Goal: Information Seeking & Learning: Learn about a topic

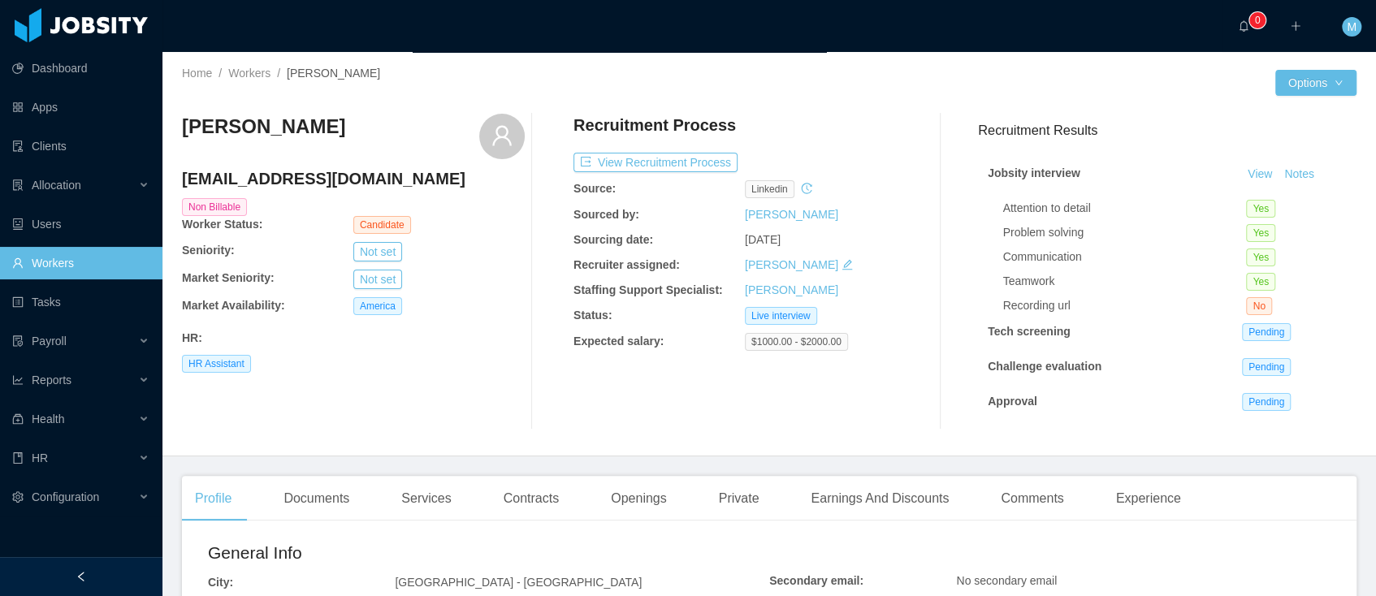
click at [52, 260] on link "Workers" at bounding box center [80, 263] width 137 height 32
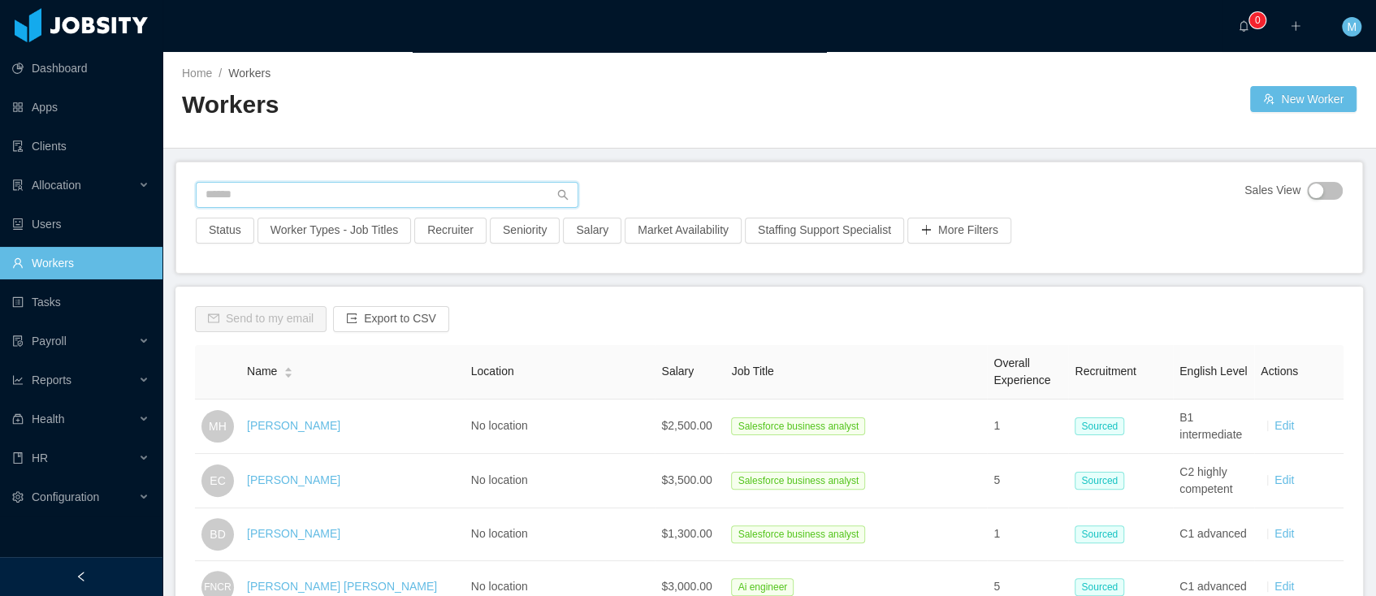
click at [250, 187] on input "text" at bounding box center [387, 195] width 383 height 26
paste input "**********"
type input "**********"
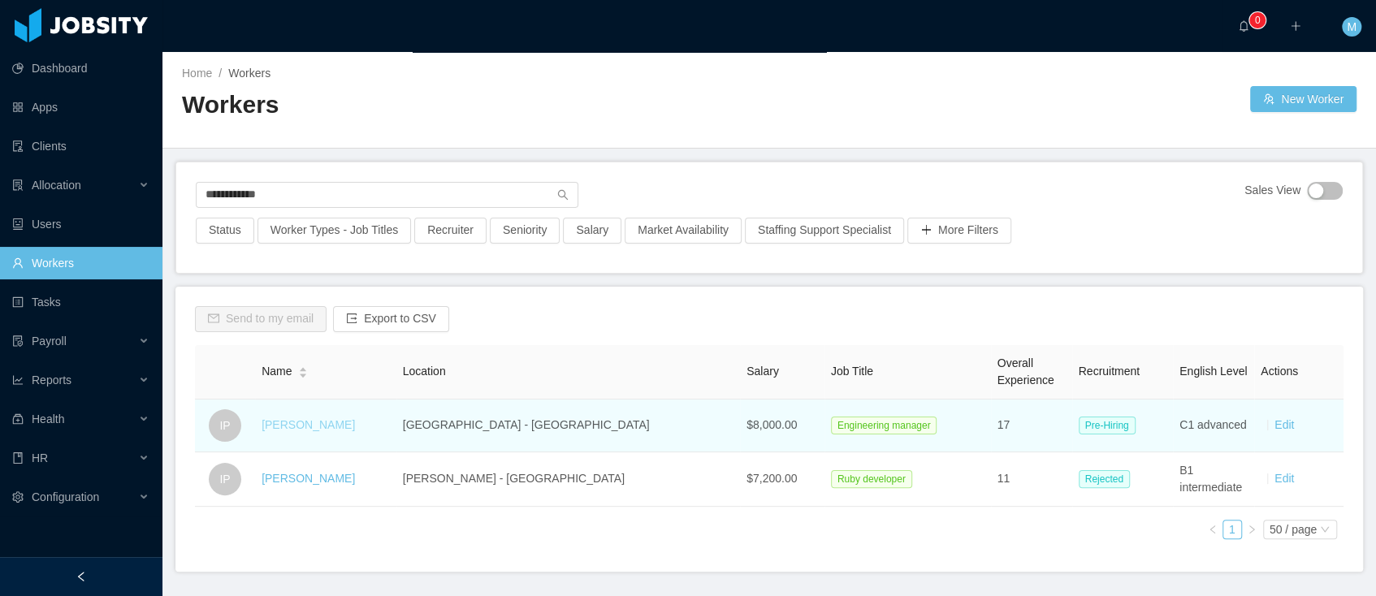
click at [315, 420] on link "Igor Portela" at bounding box center [308, 424] width 93 height 13
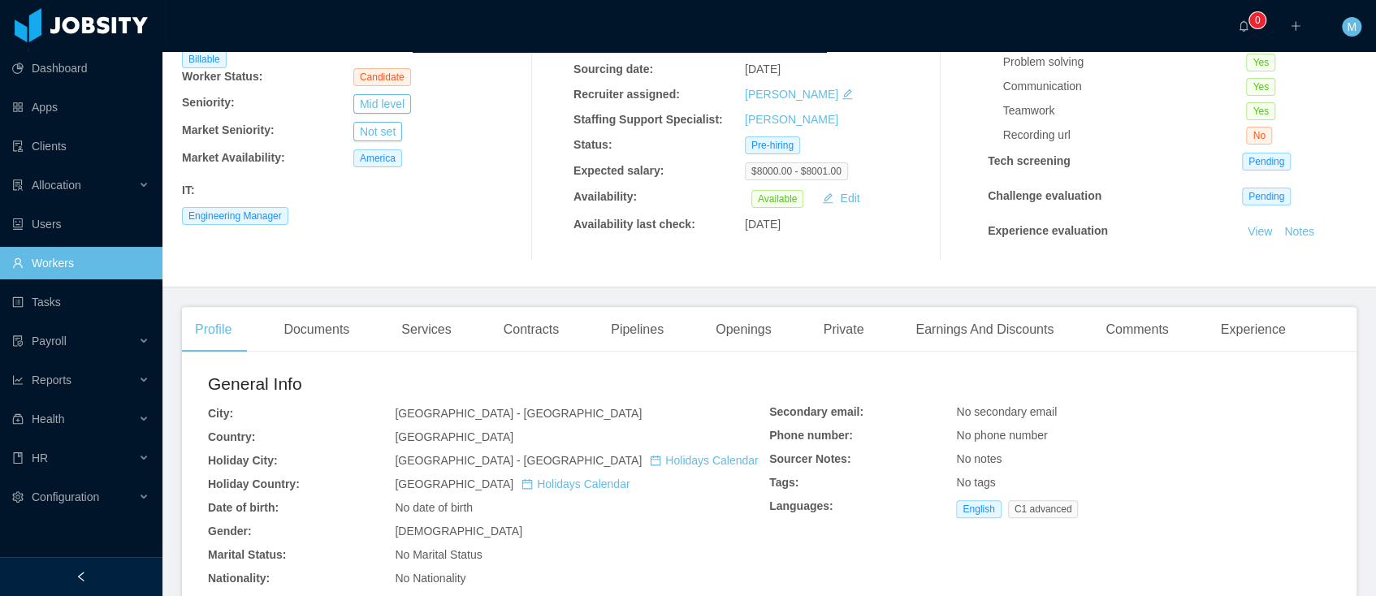
scroll to position [483, 0]
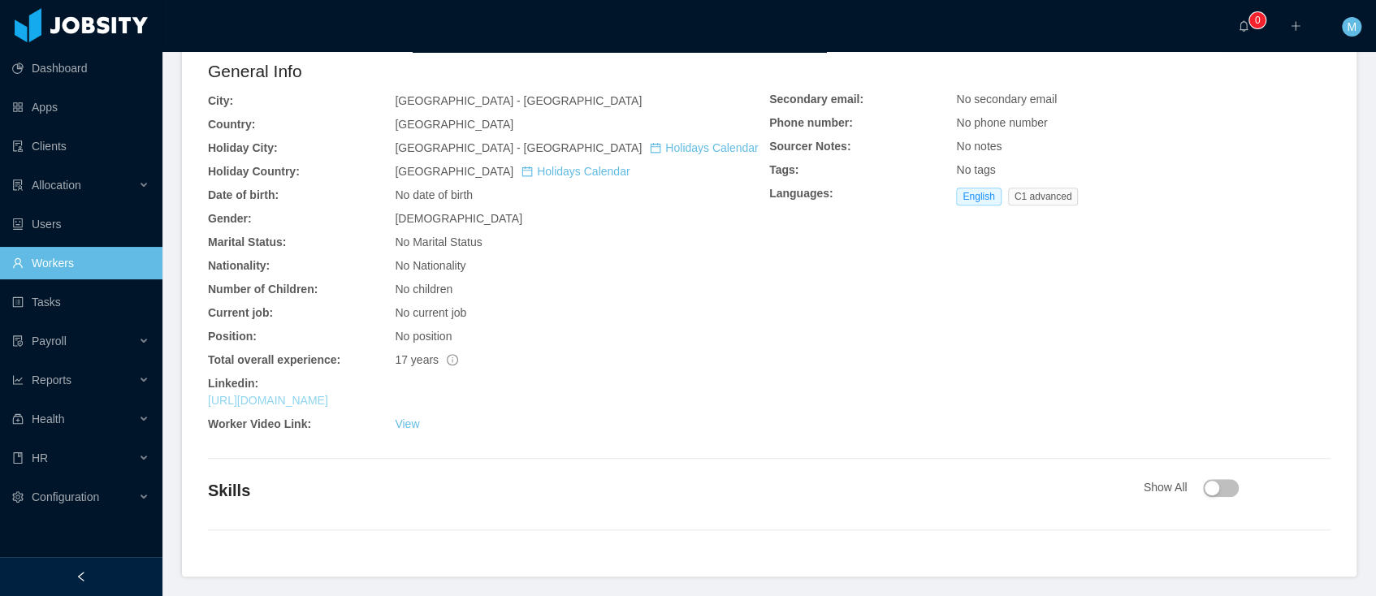
click at [328, 396] on link "https://www.linkedin.com/in/igorportela" at bounding box center [268, 400] width 120 height 13
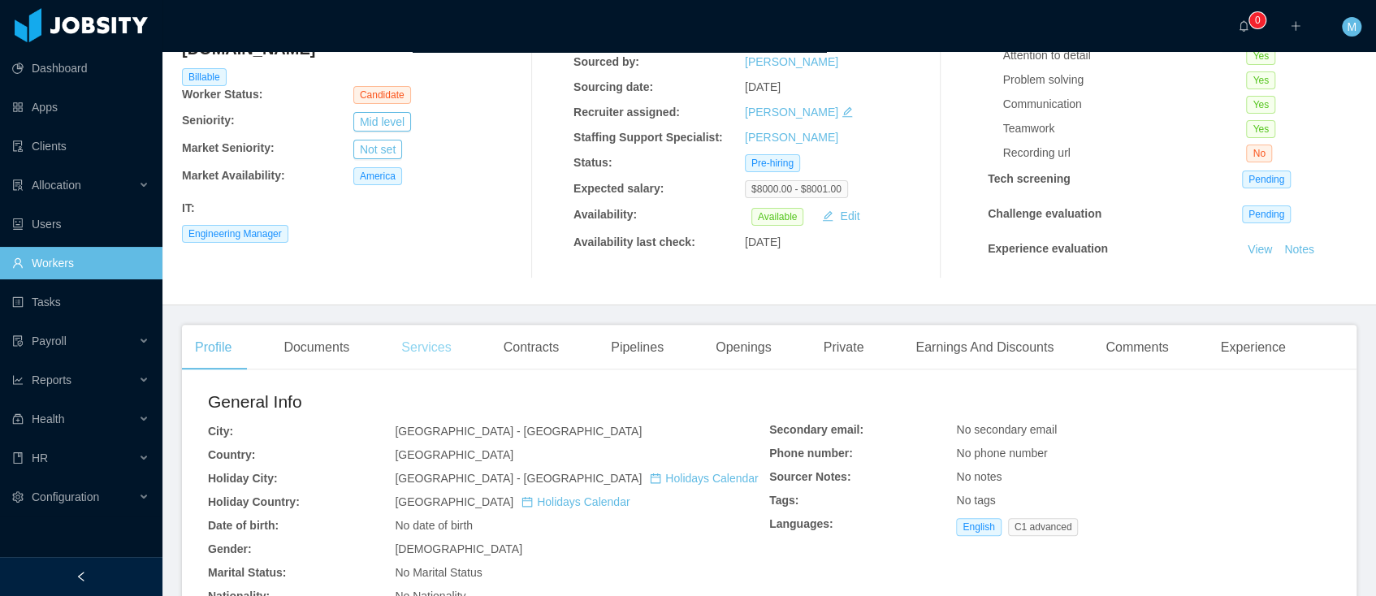
scroll to position [0, 0]
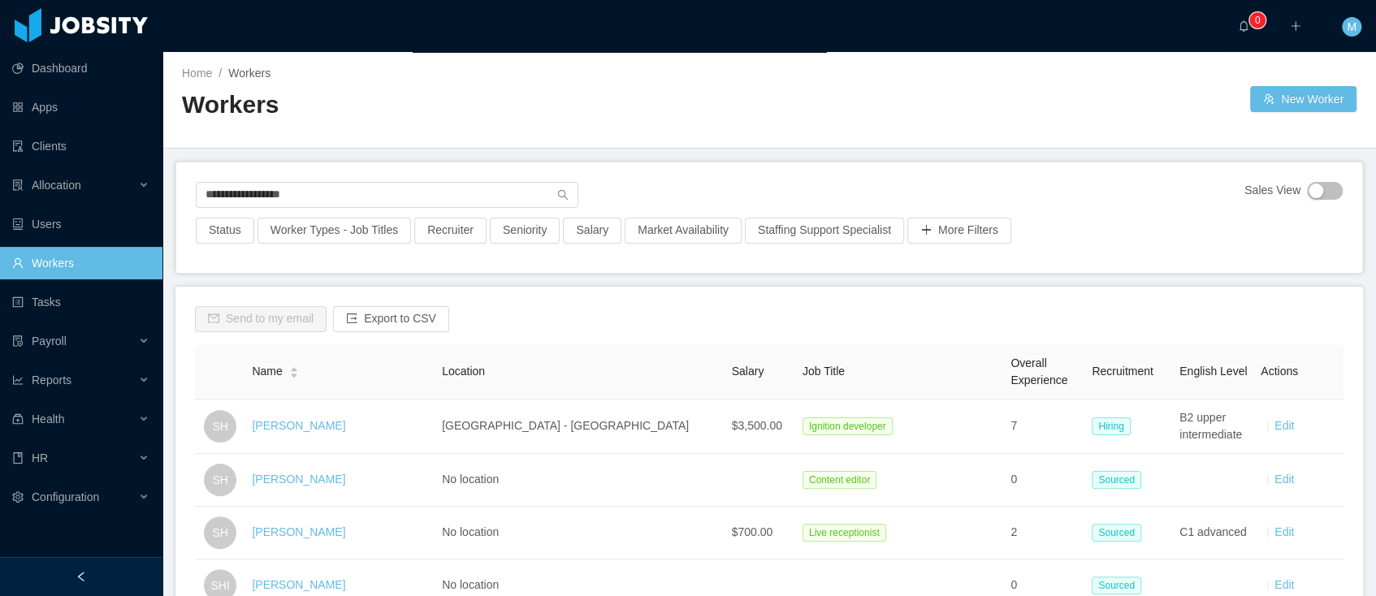
scroll to position [263, 0]
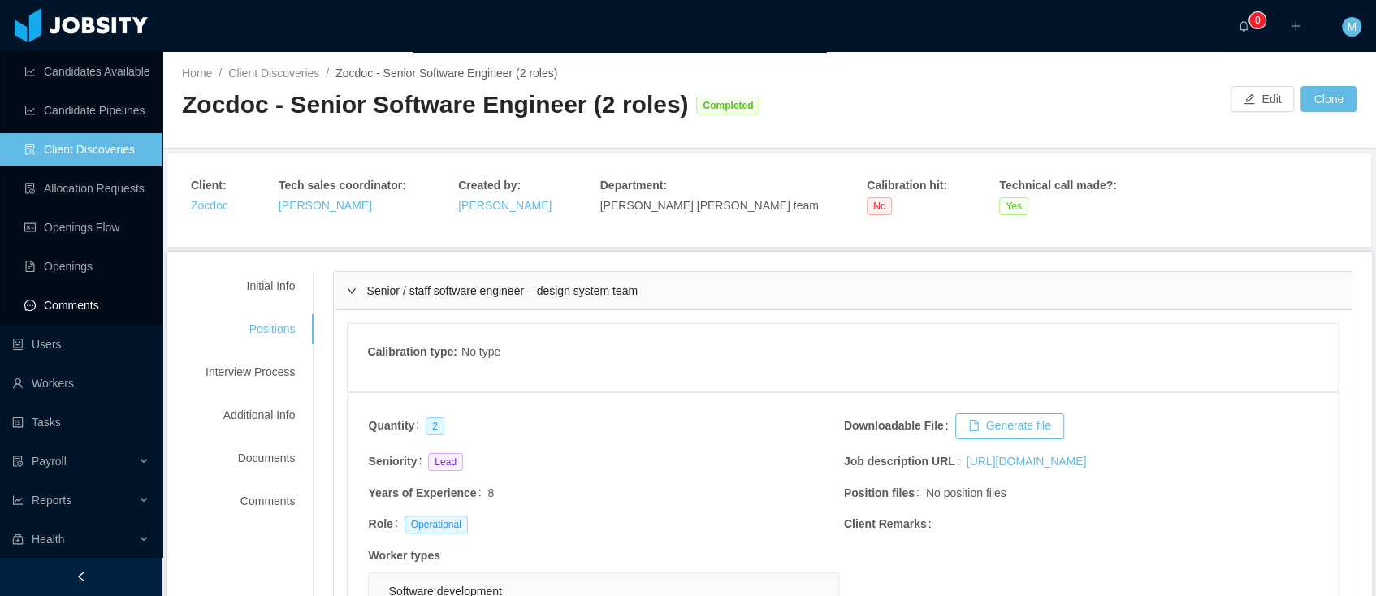
scroll to position [271, 0]
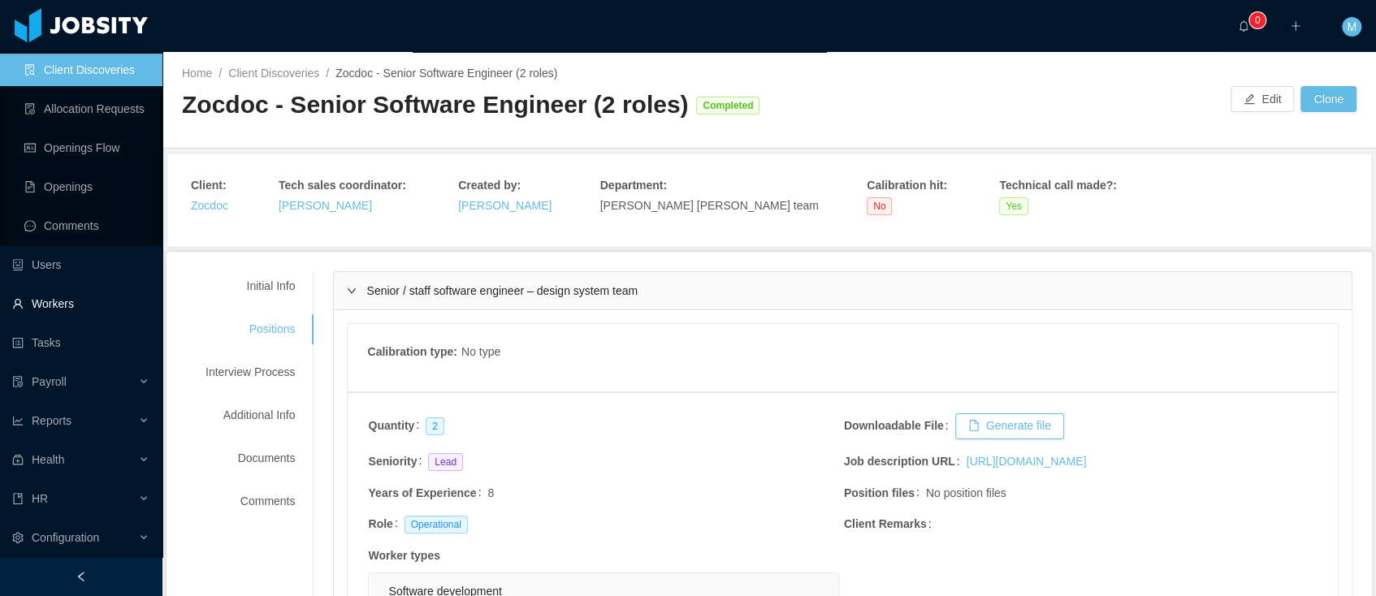
click at [51, 303] on link "Workers" at bounding box center [80, 304] width 137 height 32
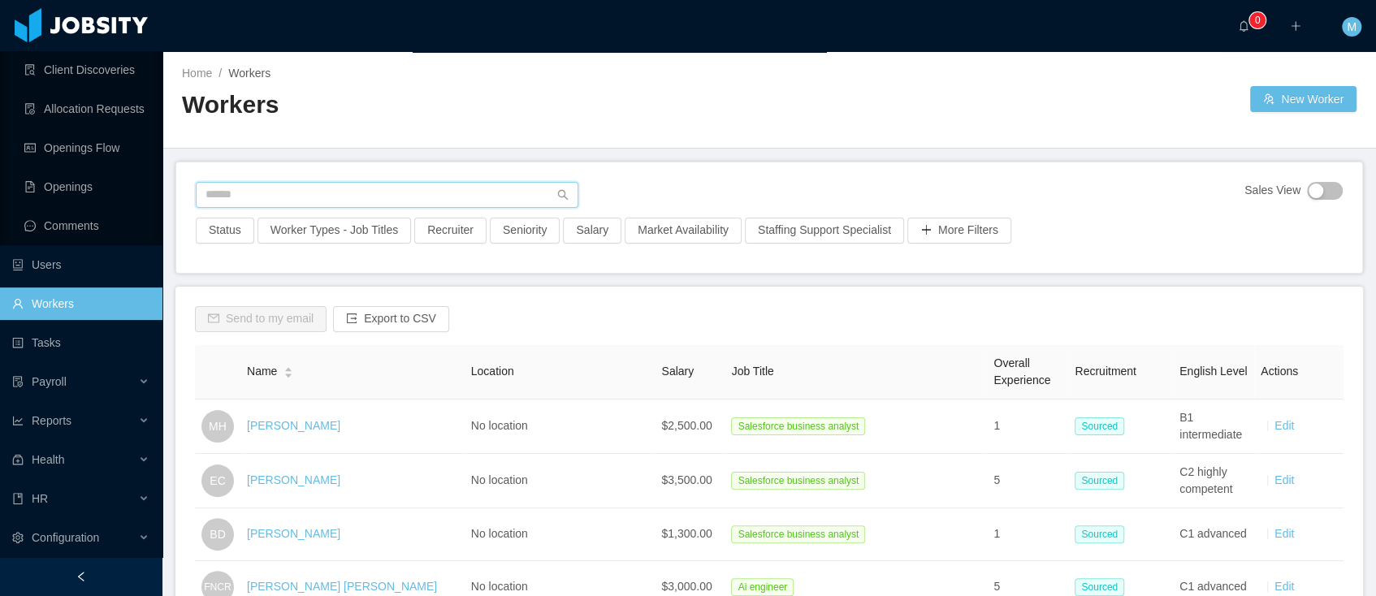
click at [297, 199] on input "text" at bounding box center [387, 195] width 383 height 26
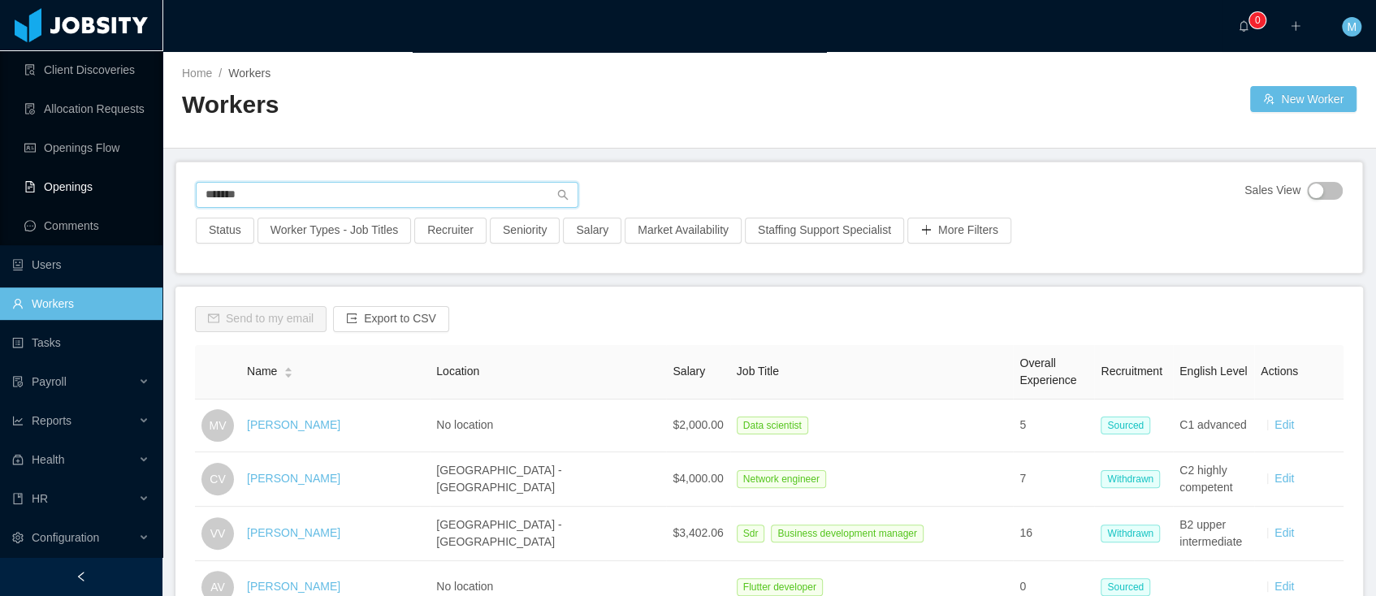
drag, startPoint x: 244, startPoint y: 192, endPoint x: 146, endPoint y: 181, distance: 98.1
click at [146, 181] on section "Dashboard Apps Clients Allocation Allocated Workers Candidates Available Candid…" at bounding box center [688, 298] width 1376 height 596
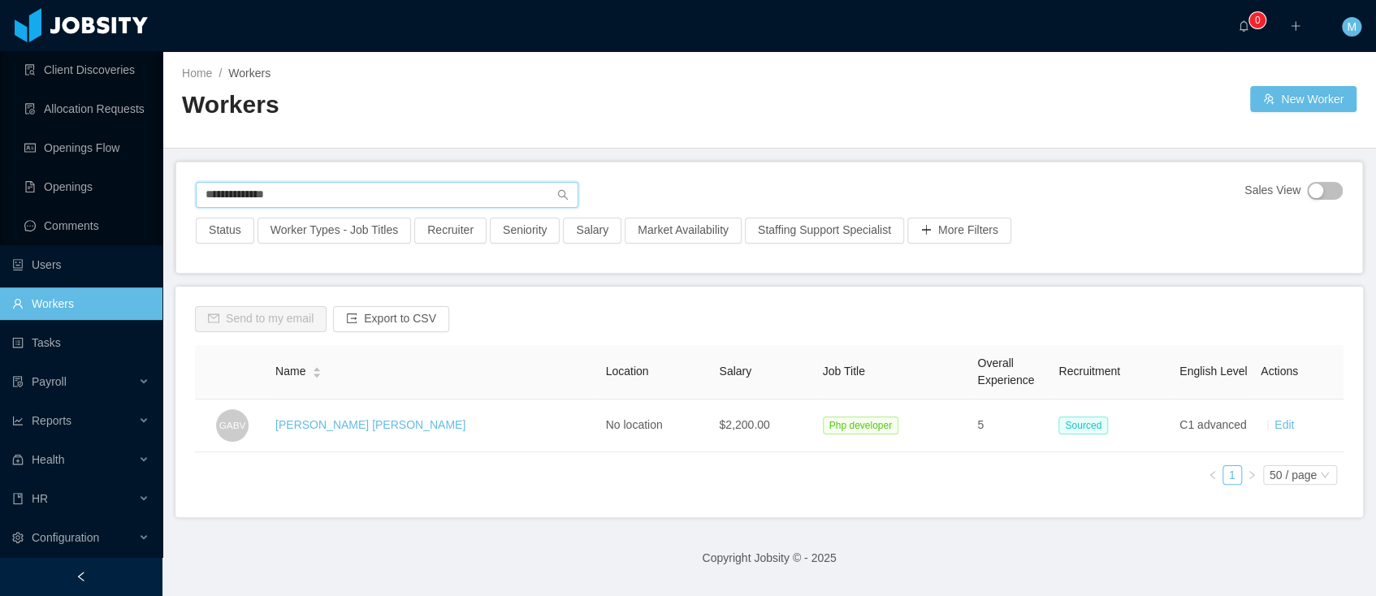
click at [233, 193] on input "**********" at bounding box center [387, 195] width 383 height 26
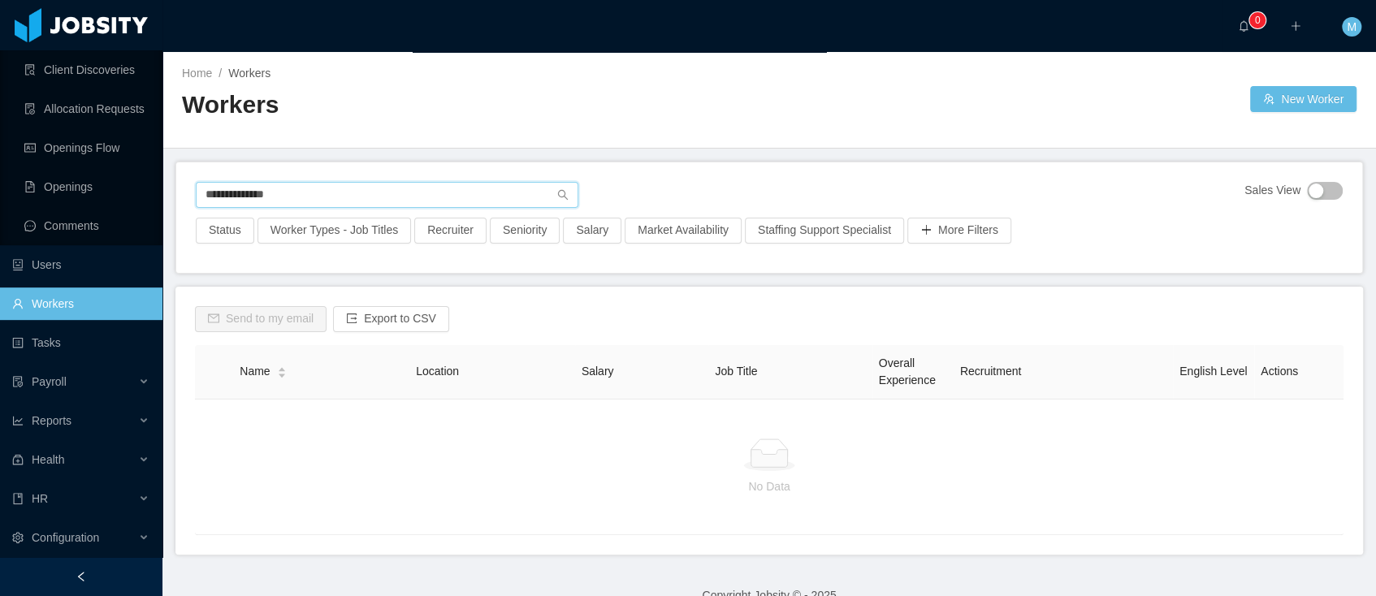
click at [262, 195] on input "**********" at bounding box center [387, 195] width 383 height 26
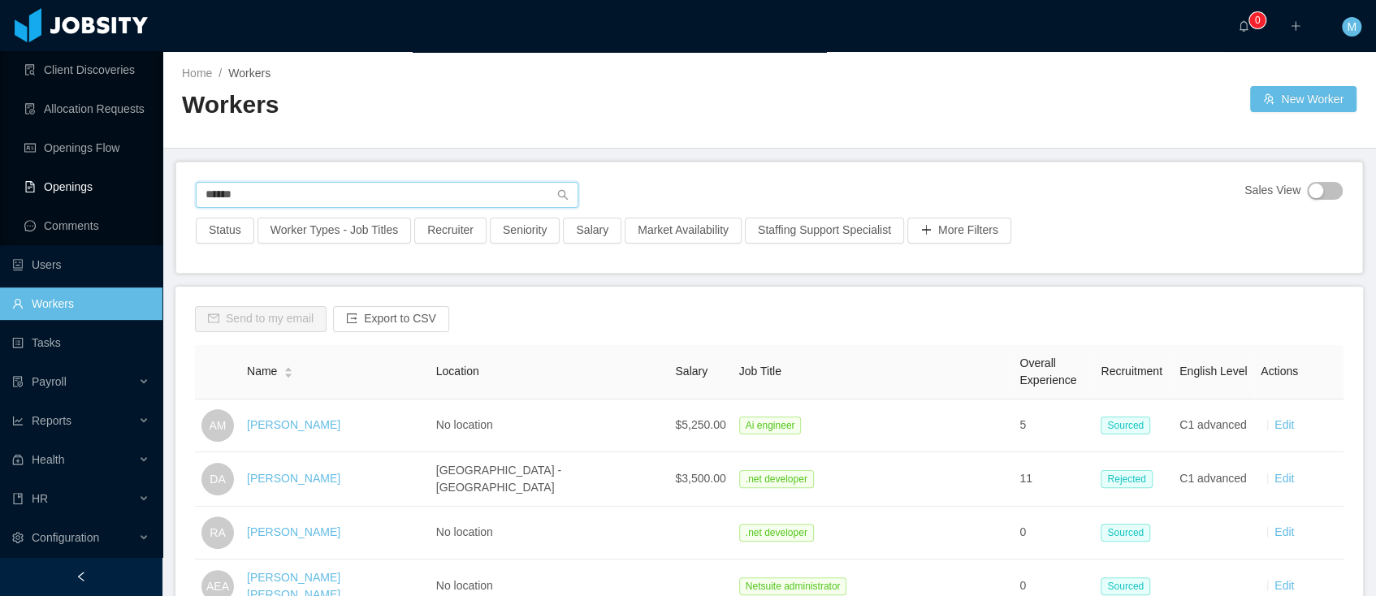
drag, startPoint x: 292, startPoint y: 188, endPoint x: 91, endPoint y: 173, distance: 202.0
click at [91, 173] on section "Dashboard Apps Clients Allocation Allocated Workers Candidates Available Candid…" at bounding box center [688, 298] width 1376 height 596
paste input "**********"
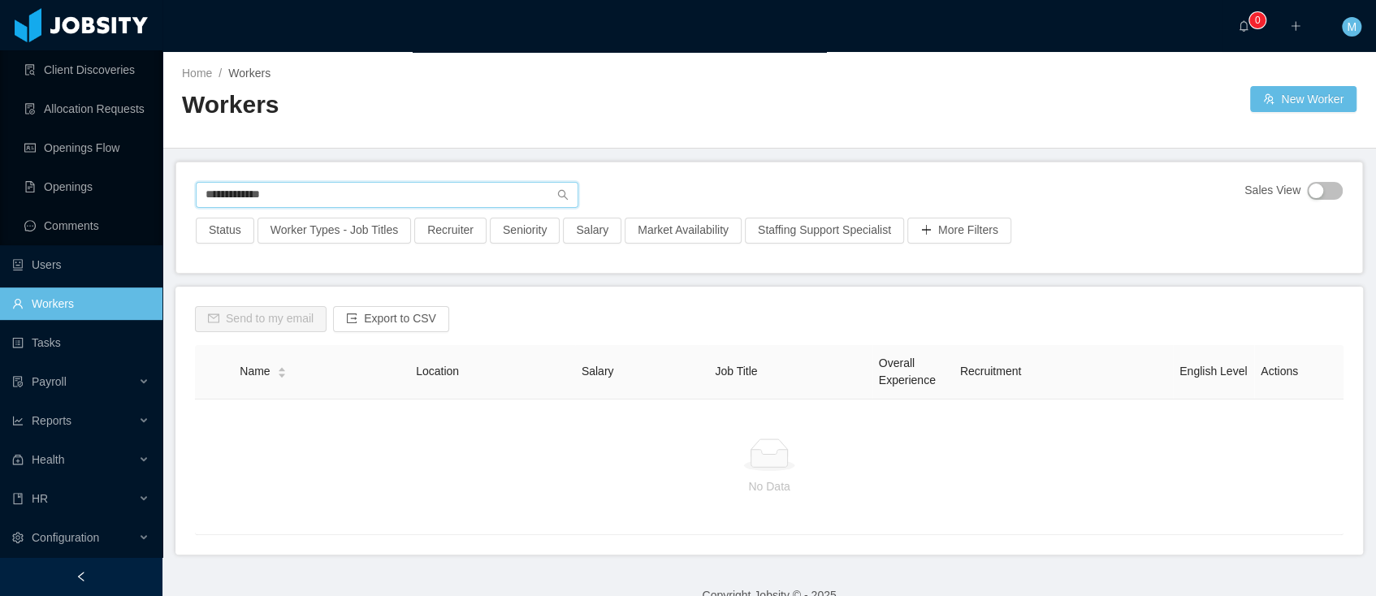
click at [206, 195] on input "**********" at bounding box center [387, 195] width 383 height 26
type input "**********"
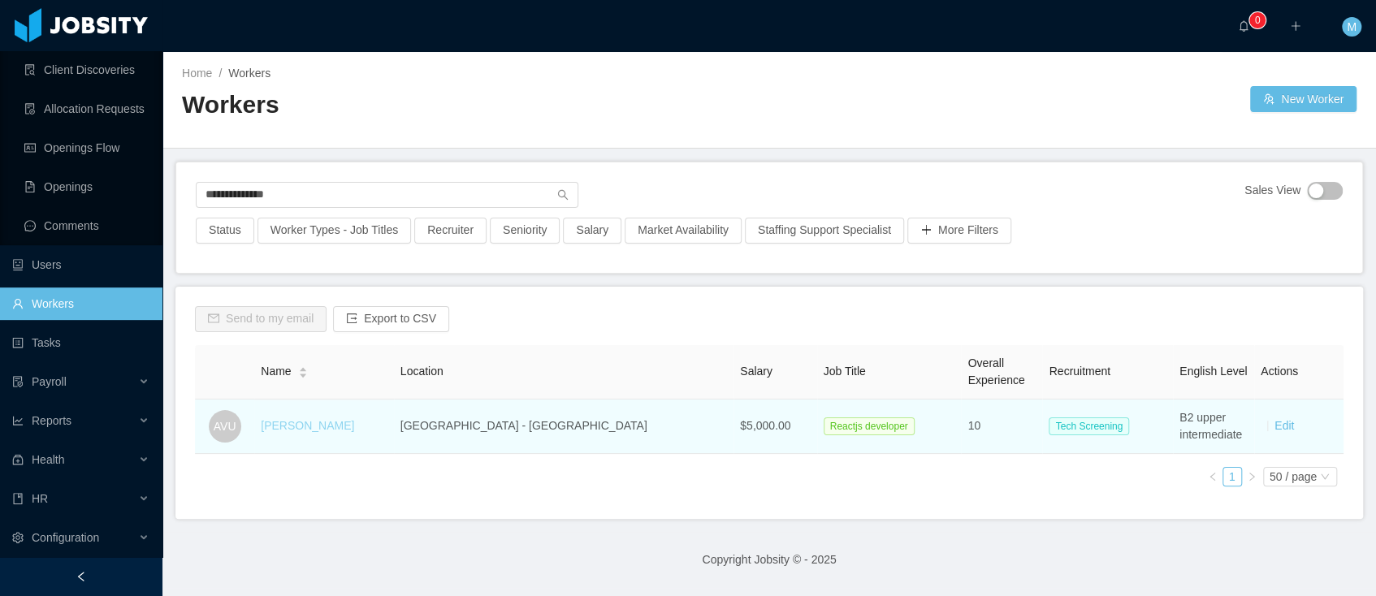
click at [349, 421] on link "Alonso Vazquez Urquiza" at bounding box center [307, 425] width 93 height 13
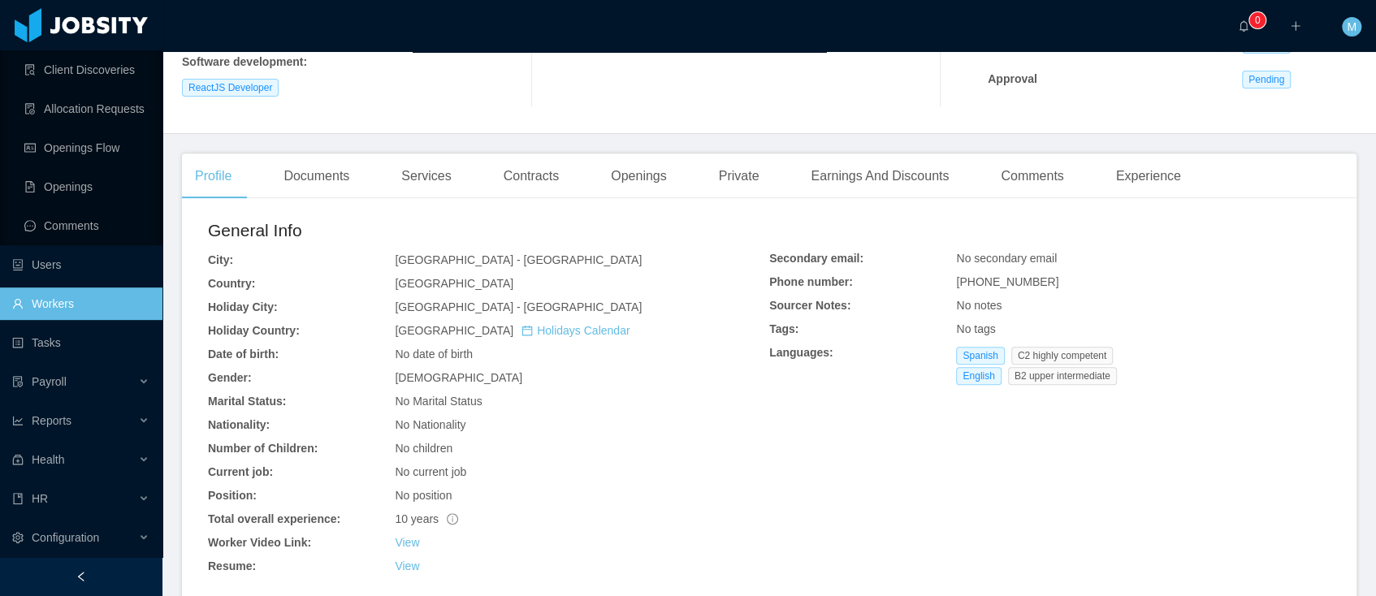
scroll to position [609, 0]
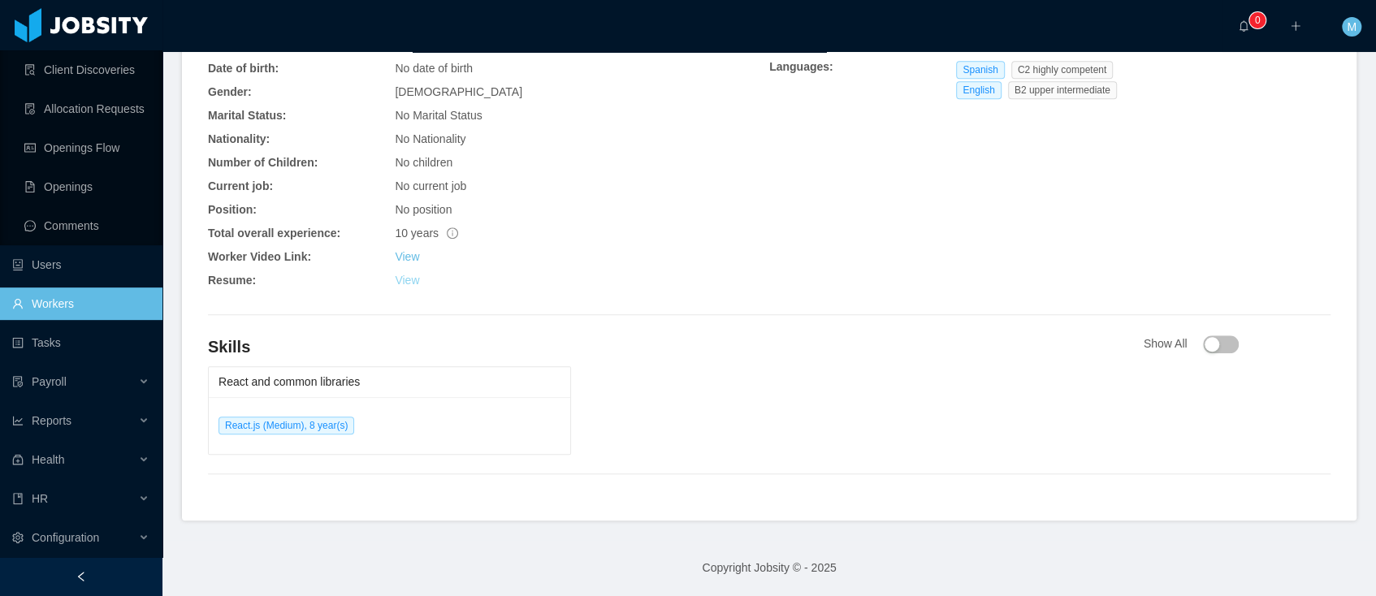
click at [405, 283] on link "View" at bounding box center [407, 280] width 24 height 13
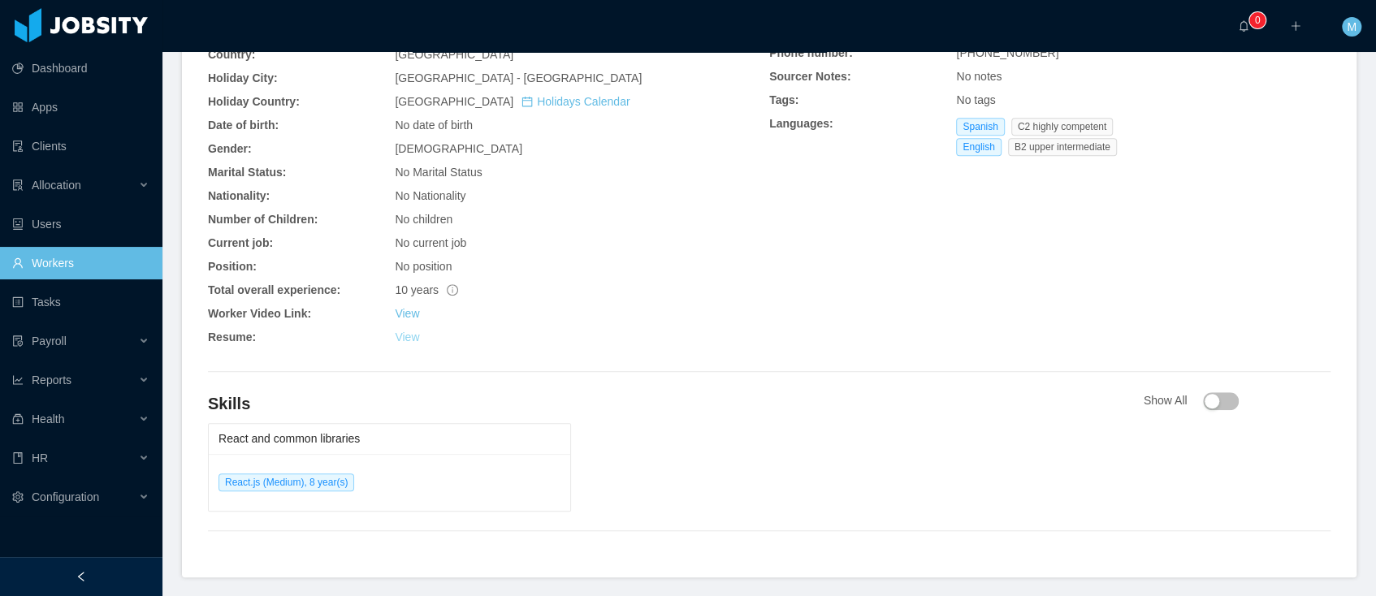
scroll to position [609, 0]
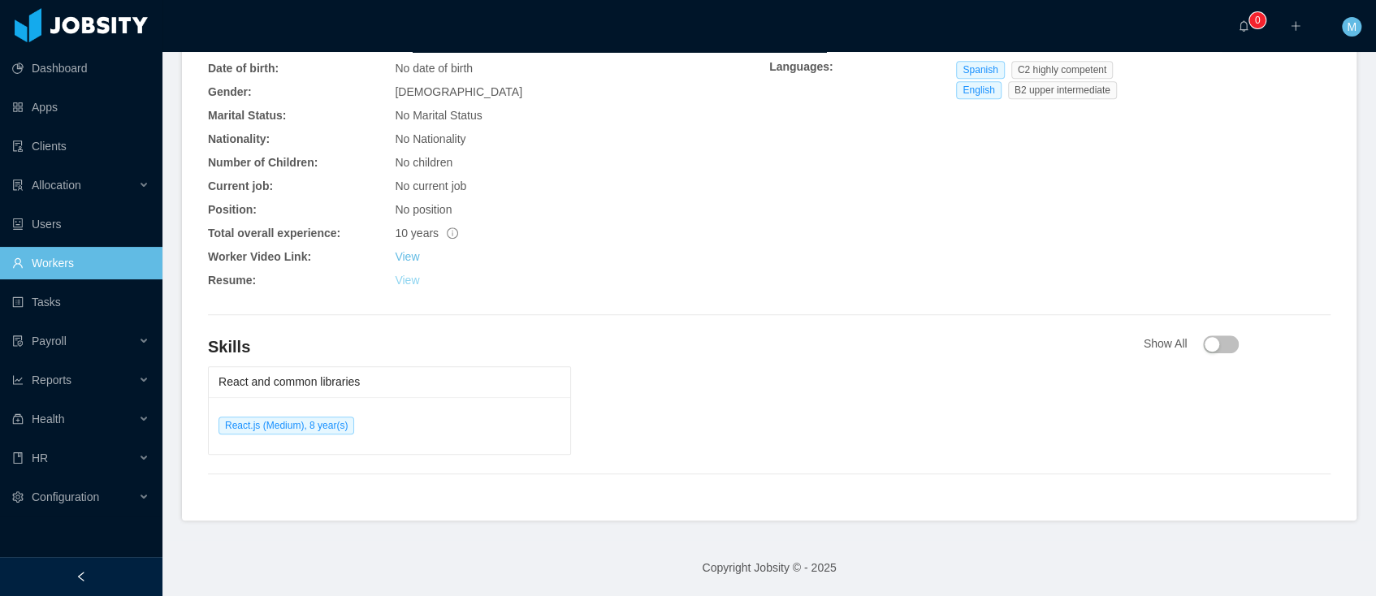
click at [414, 283] on link "View" at bounding box center [407, 280] width 24 height 13
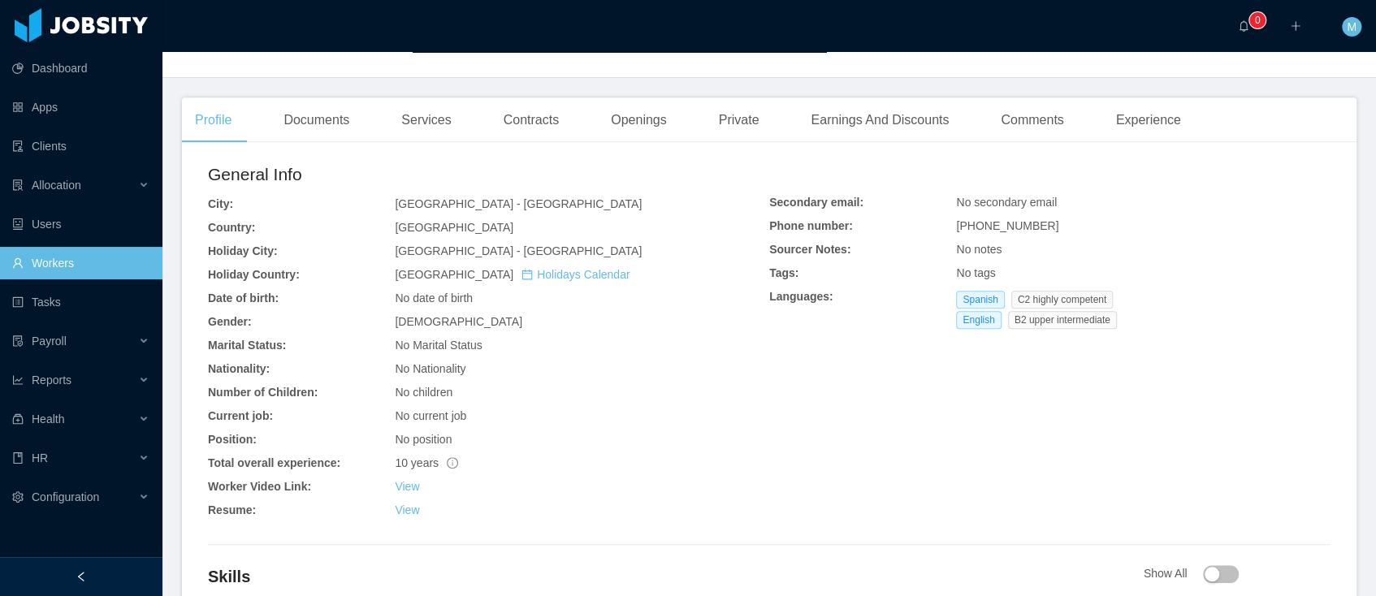
scroll to position [0, 0]
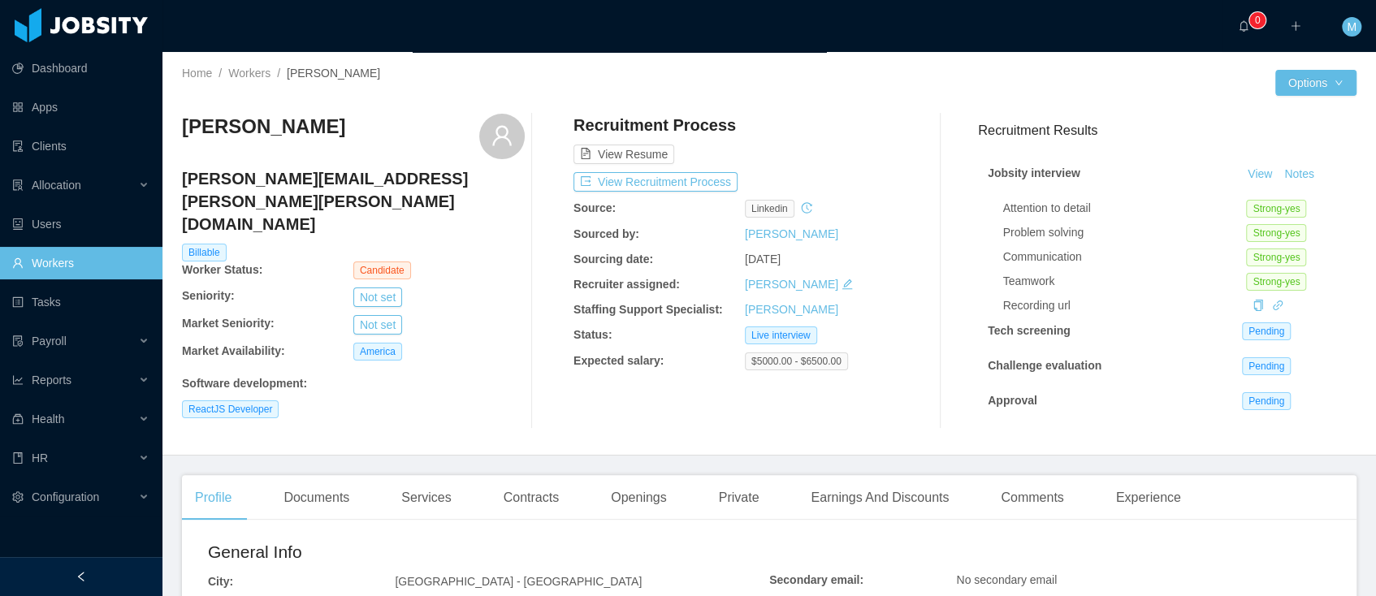
click at [102, 241] on ul "Dashboard Apps Clients Allocation Users Workers Tasks Payroll Reports Health HR…" at bounding box center [81, 283] width 162 height 468
click at [75, 259] on link "Workers" at bounding box center [80, 263] width 137 height 32
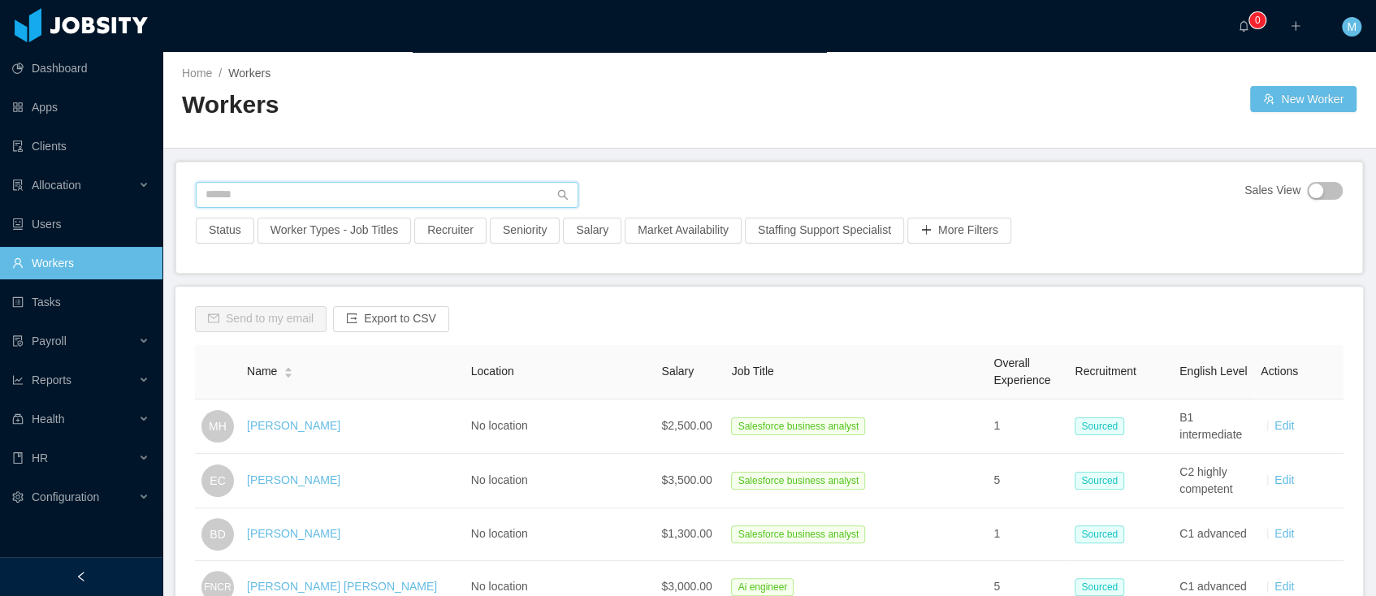
click at [271, 193] on input "text" at bounding box center [387, 195] width 383 height 26
paste input "**********"
type input "**********"
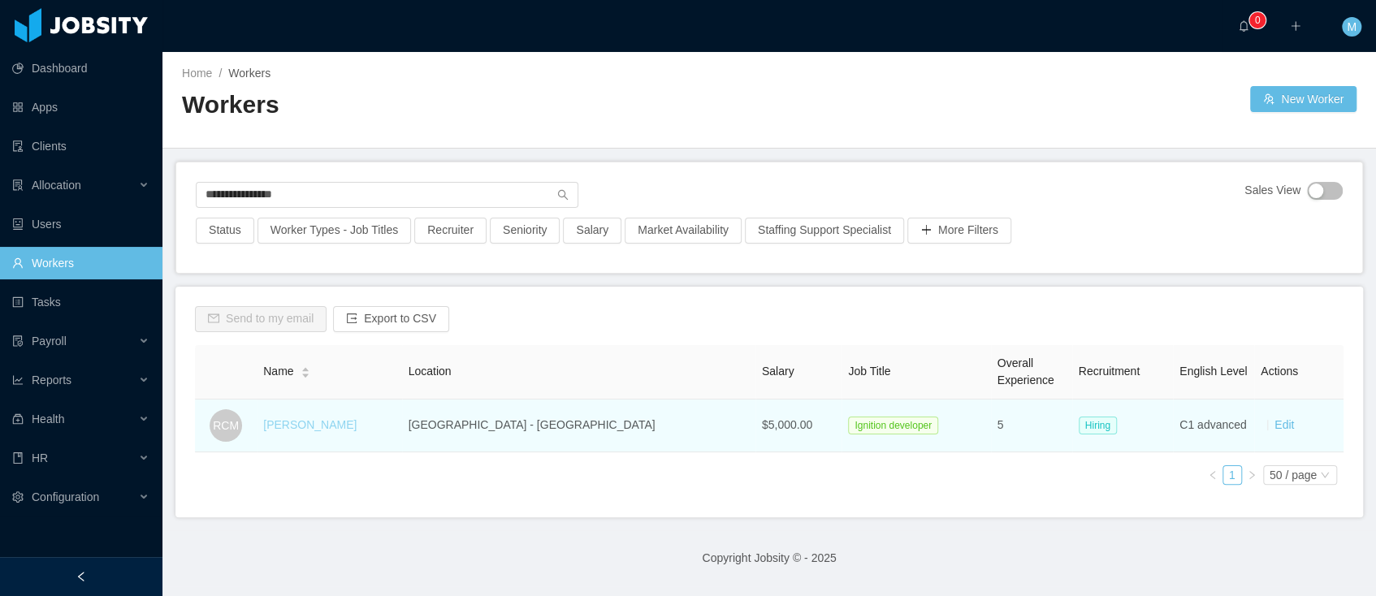
click at [357, 428] on link "Rosalba Costilla Martínez" at bounding box center [309, 424] width 93 height 13
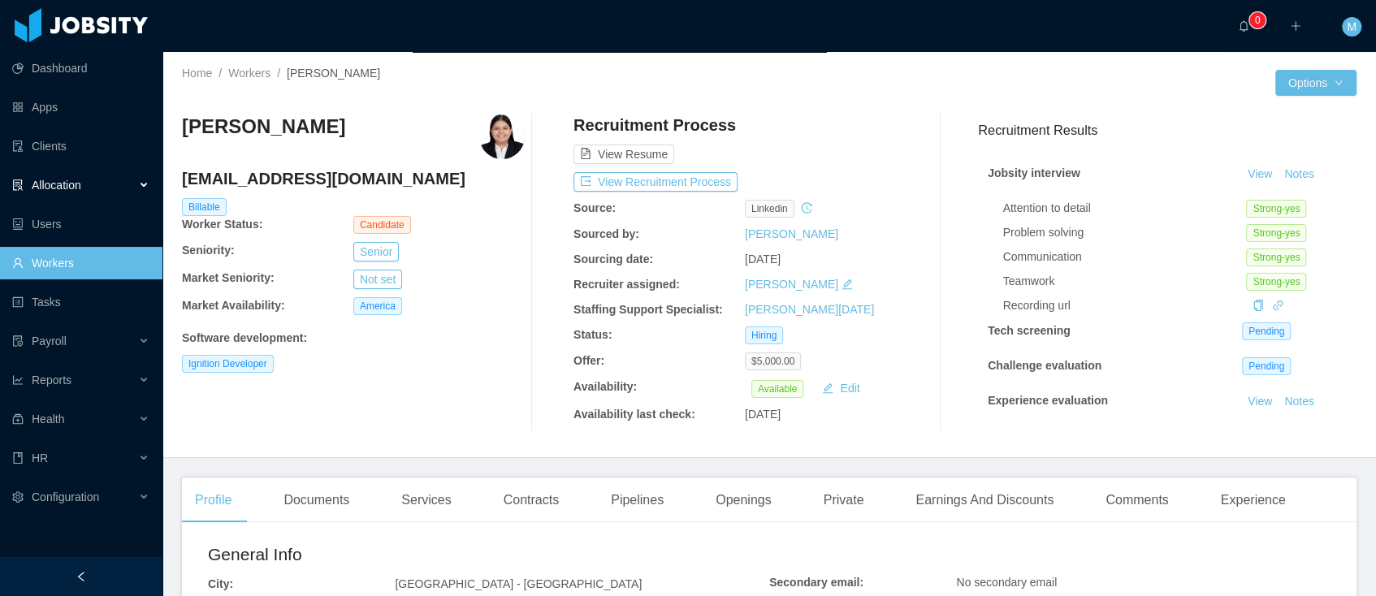
click at [72, 181] on span "Allocation" at bounding box center [57, 185] width 50 height 13
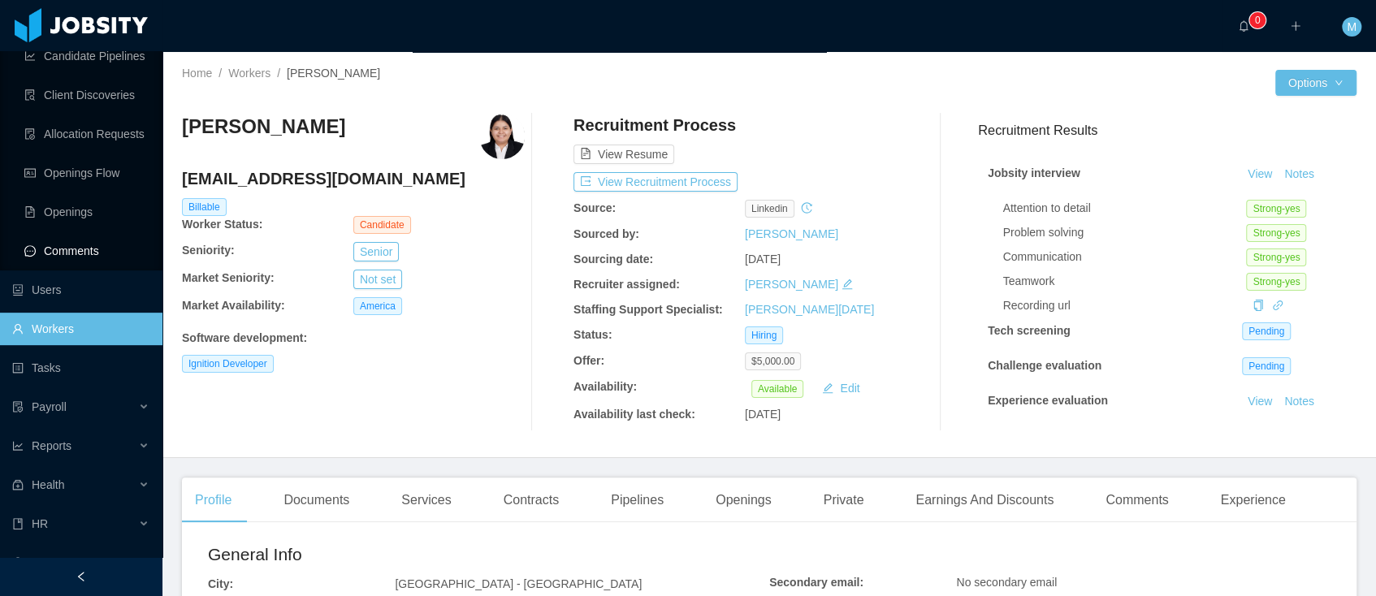
scroll to position [237, 0]
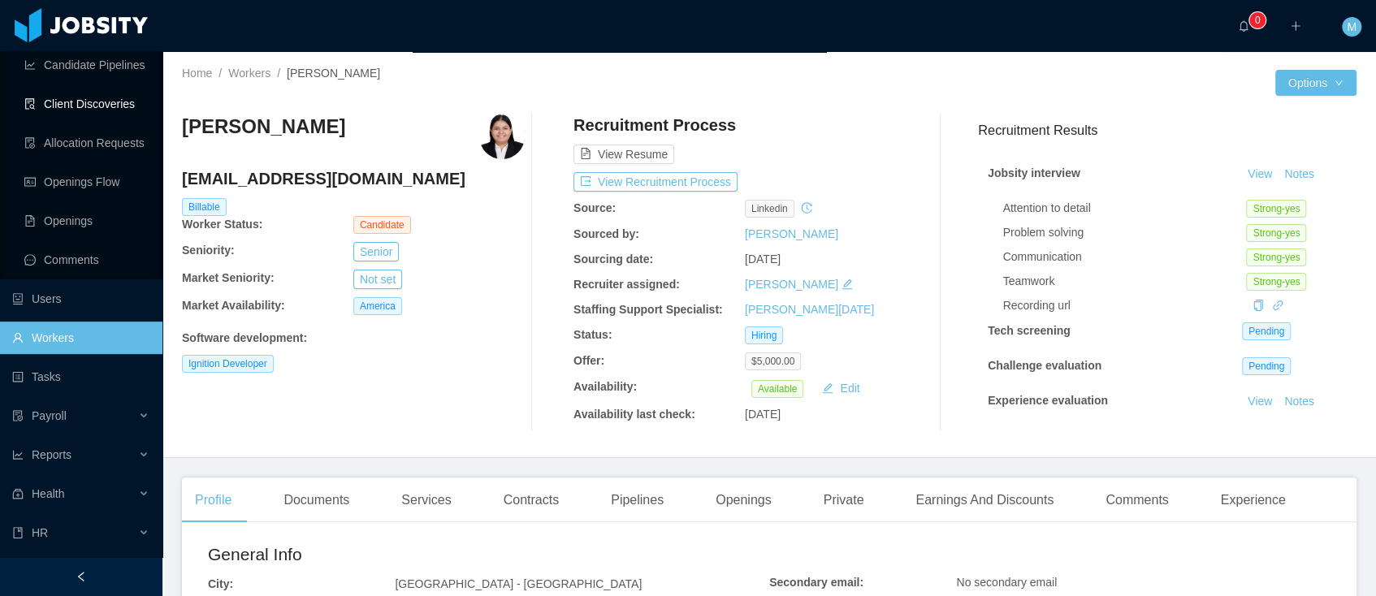
click at [97, 106] on link "Client Discoveries" at bounding box center [86, 104] width 125 height 32
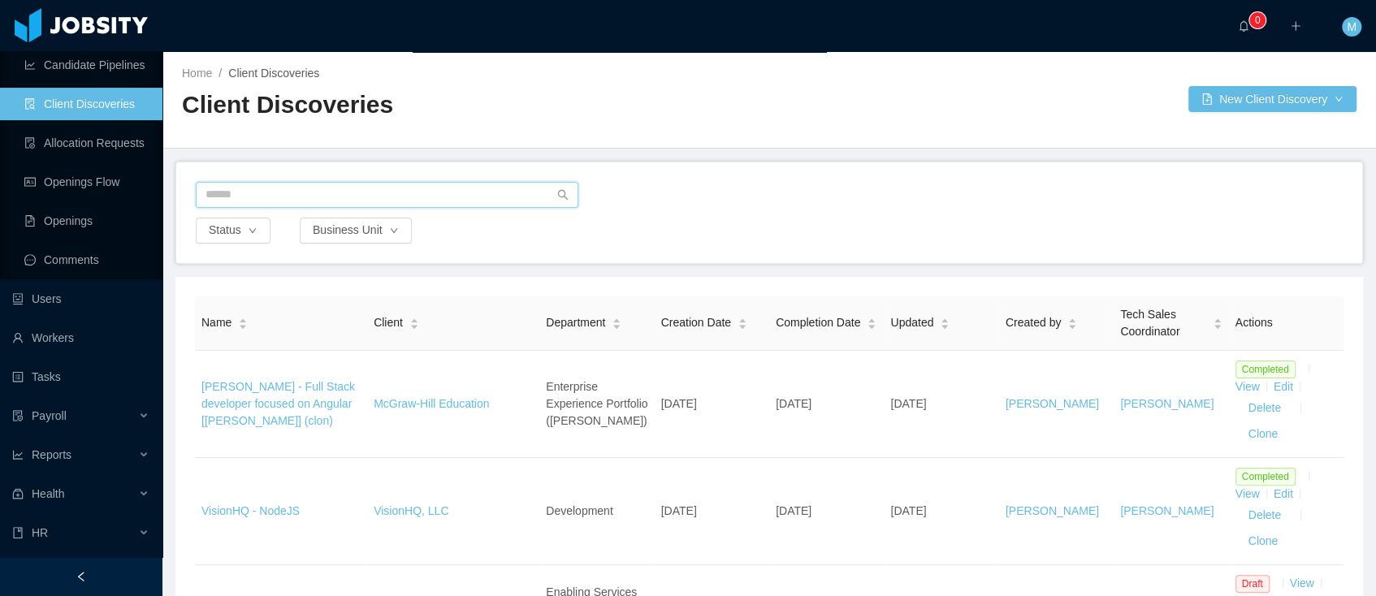
click at [267, 193] on input "text" at bounding box center [387, 195] width 383 height 26
type input "***"
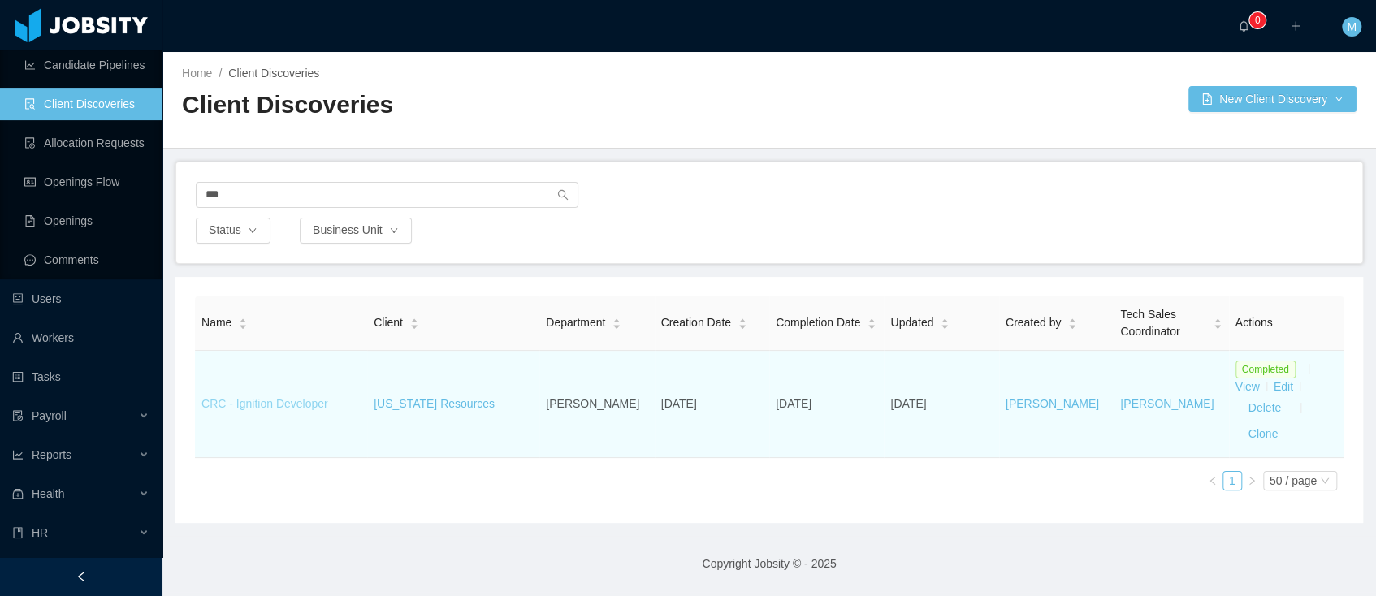
click at [290, 404] on link "CRC - Ignition Developer" at bounding box center [264, 403] width 127 height 13
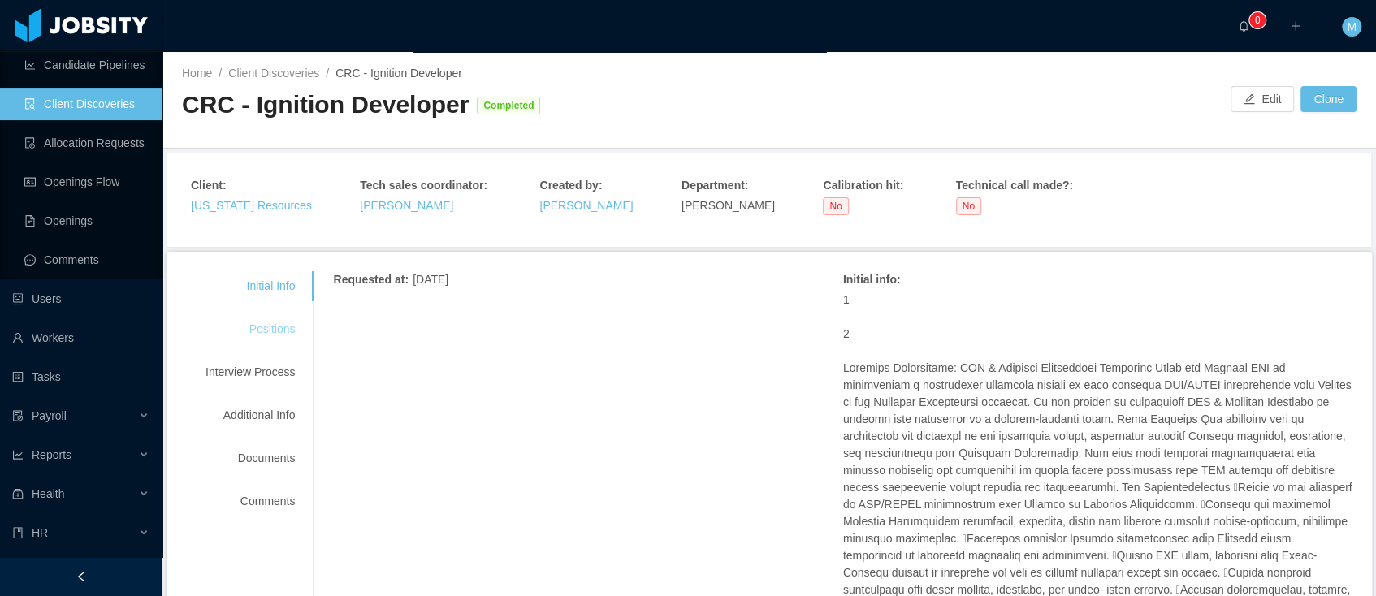
click at [279, 332] on div "Positions" at bounding box center [250, 329] width 128 height 30
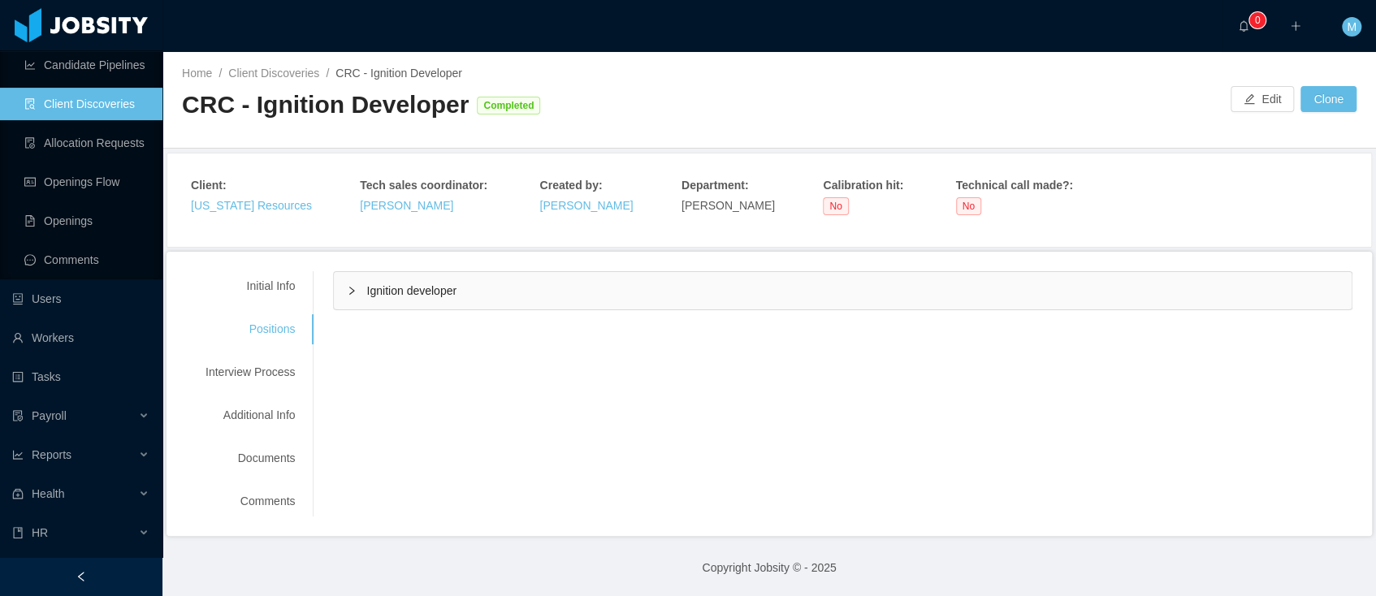
click at [387, 292] on span "Ignition developer" at bounding box center [411, 290] width 90 height 13
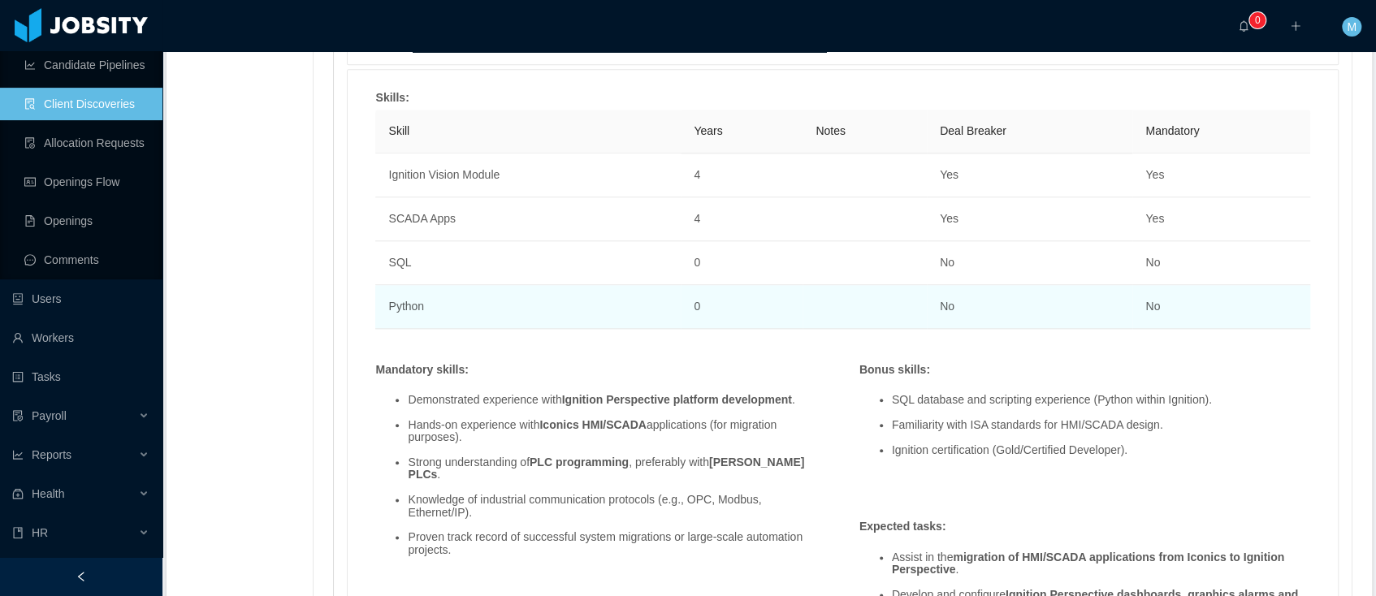
scroll to position [996, 0]
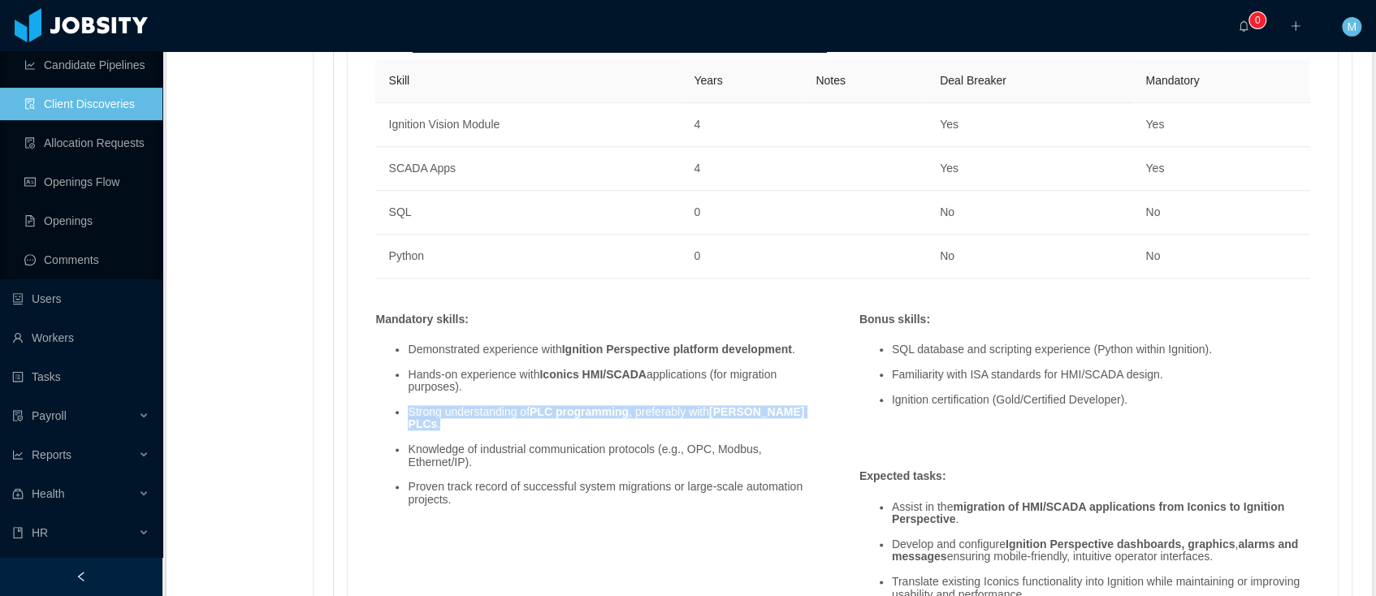
drag, startPoint x: 461, startPoint y: 422, endPoint x: 401, endPoint y: 408, distance: 61.7
click at [408, 408] on li "Strong understanding of PLC programming , preferably with Allen-Bradley PLCs ." at bounding box center [617, 418] width 418 height 25
copy li "Strong understanding of PLC programming , preferably with Allen-Bradley PLCs ."
drag, startPoint x: 41, startPoint y: 328, endPoint x: 61, endPoint y: 323, distance: 20.9
click at [41, 328] on link "Workers" at bounding box center [80, 338] width 137 height 32
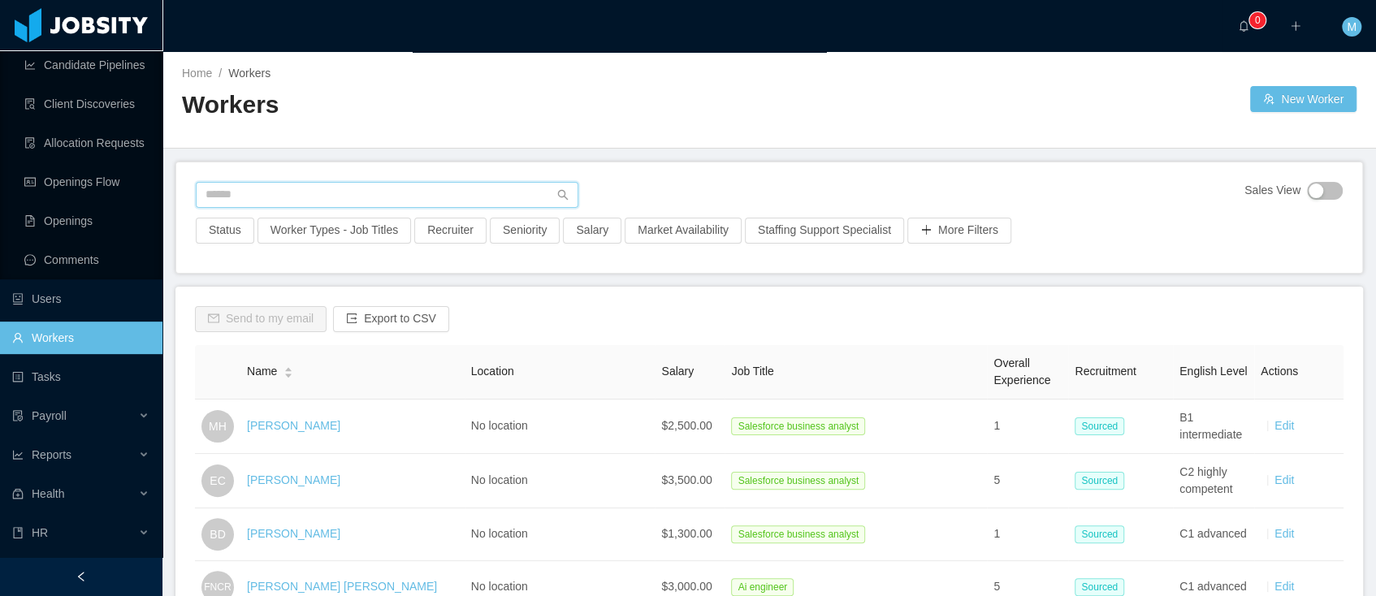
click at [253, 193] on input "text" at bounding box center [387, 195] width 383 height 26
paste input "**********"
type input "**********"
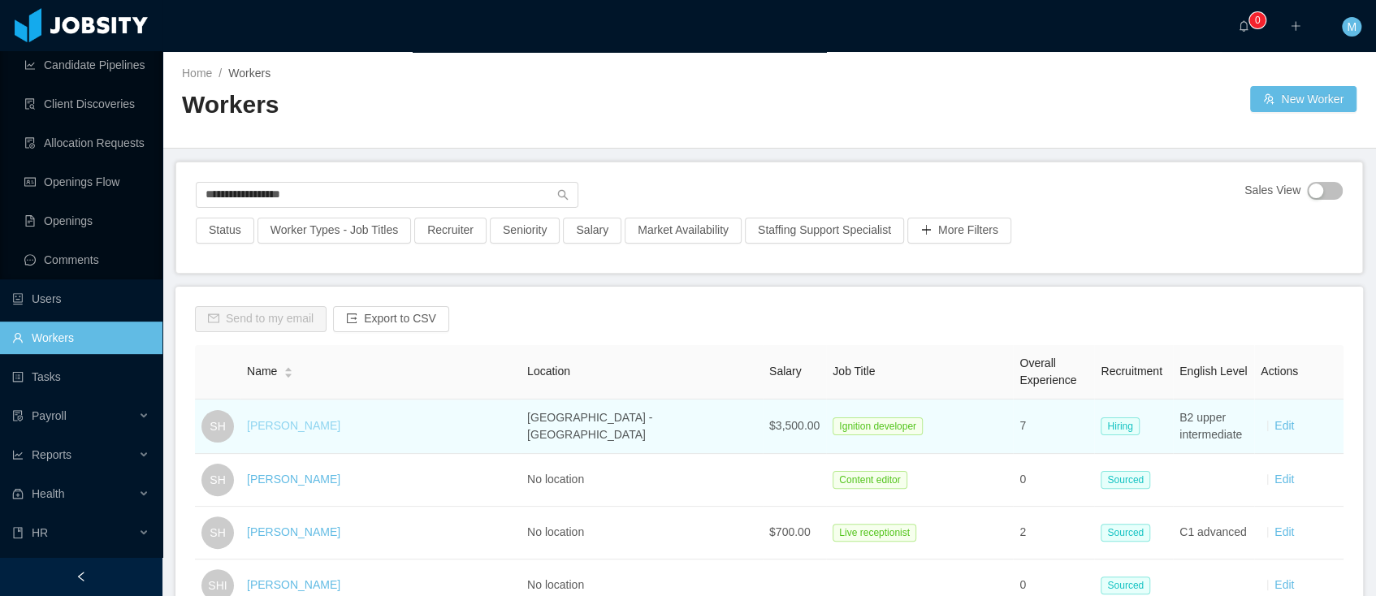
click at [321, 428] on link "Santiago Hernandez" at bounding box center [293, 425] width 93 height 13
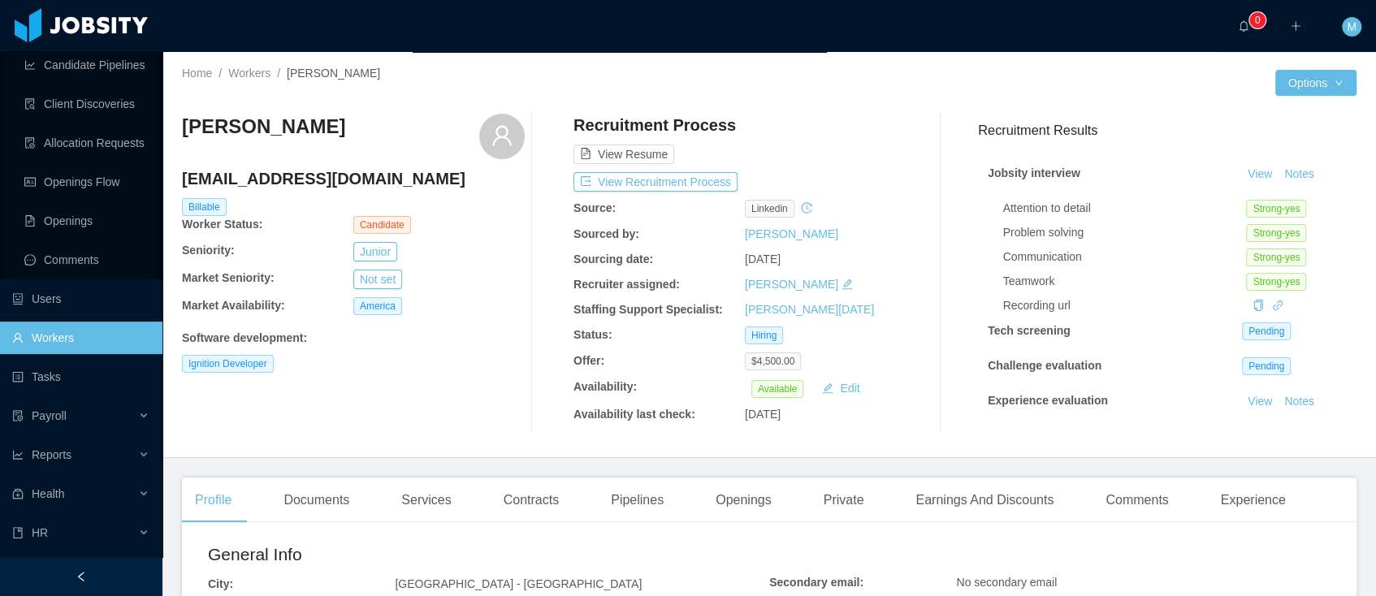
drag, startPoint x: 364, startPoint y: 119, endPoint x: 172, endPoint y: 123, distance: 191.8
click at [172, 123] on div "Home / Workers / Santiago Hernandez / Options Santiago Hernandez dshernandezal@…" at bounding box center [769, 255] width 1214 height 406
copy h3 "Santiago Hernandez"
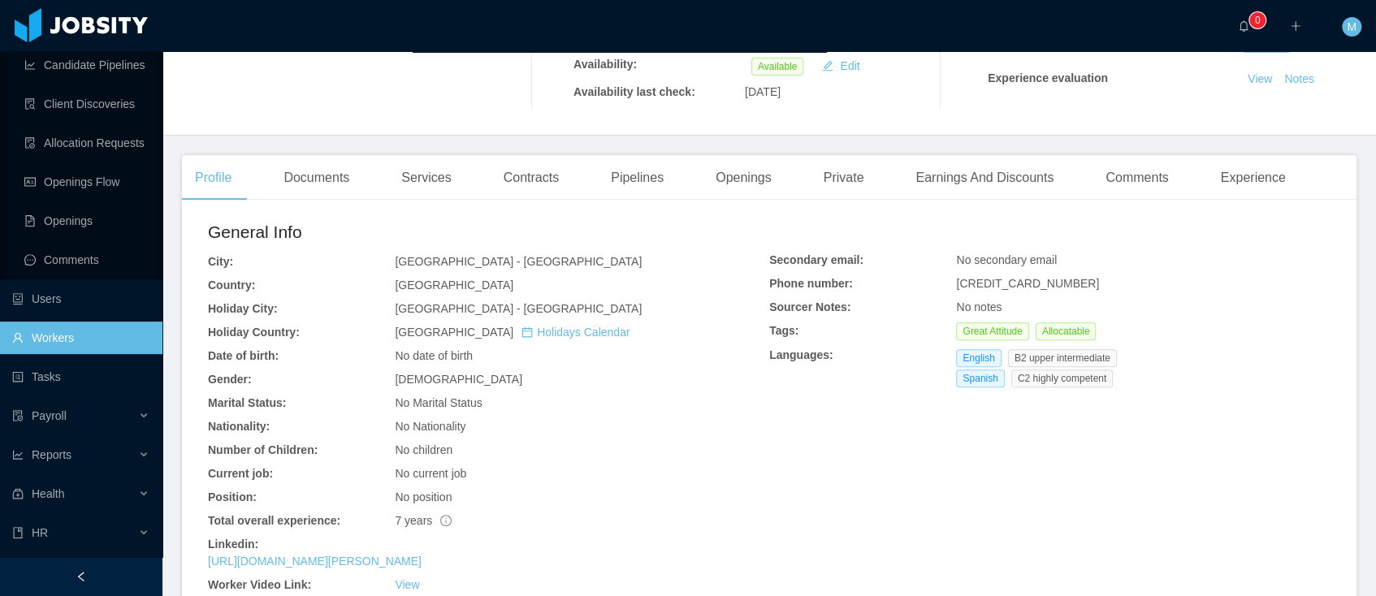
scroll to position [332, 0]
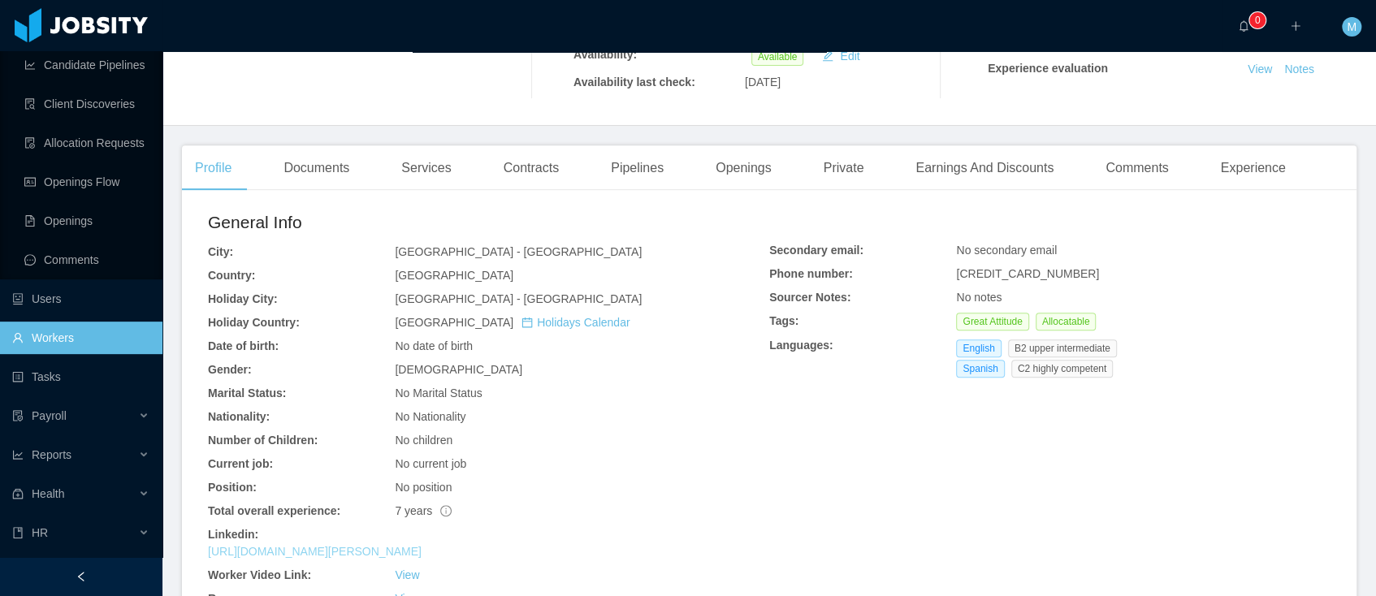
click at [332, 545] on link "https://www.linkedin.com/in/santiago-hernandez-005b7a216" at bounding box center [315, 551] width 214 height 13
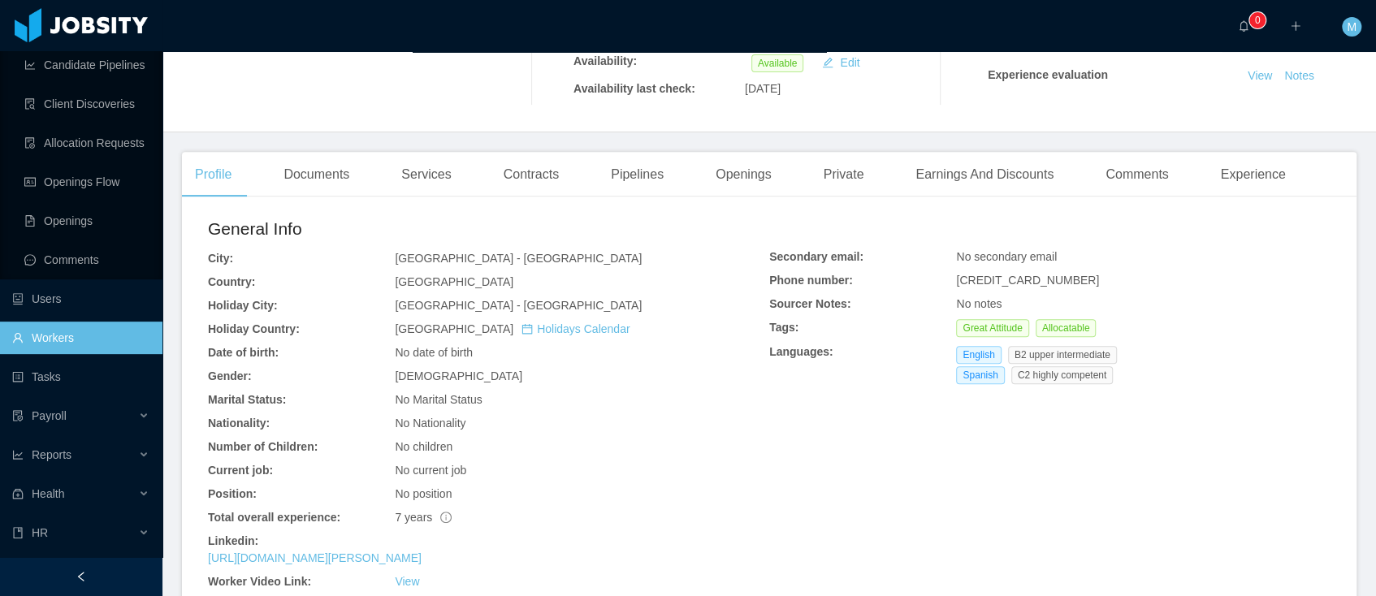
scroll to position [0, 0]
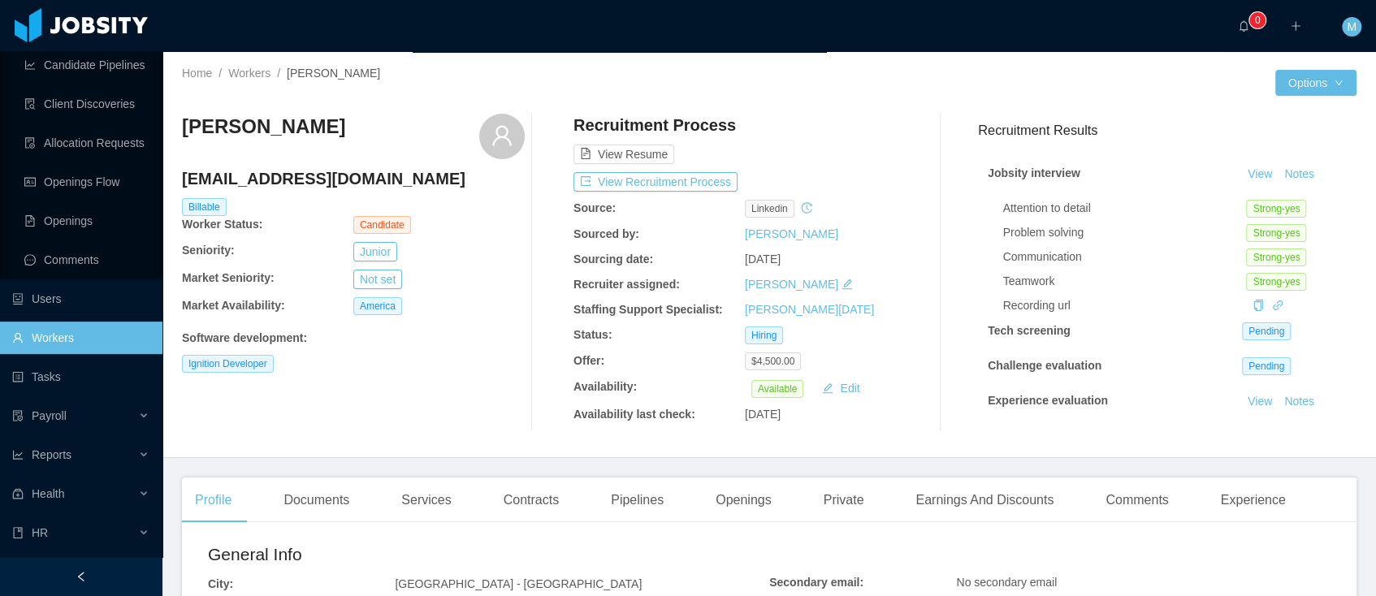
click at [850, 89] on div at bounding box center [1022, 83] width 506 height 26
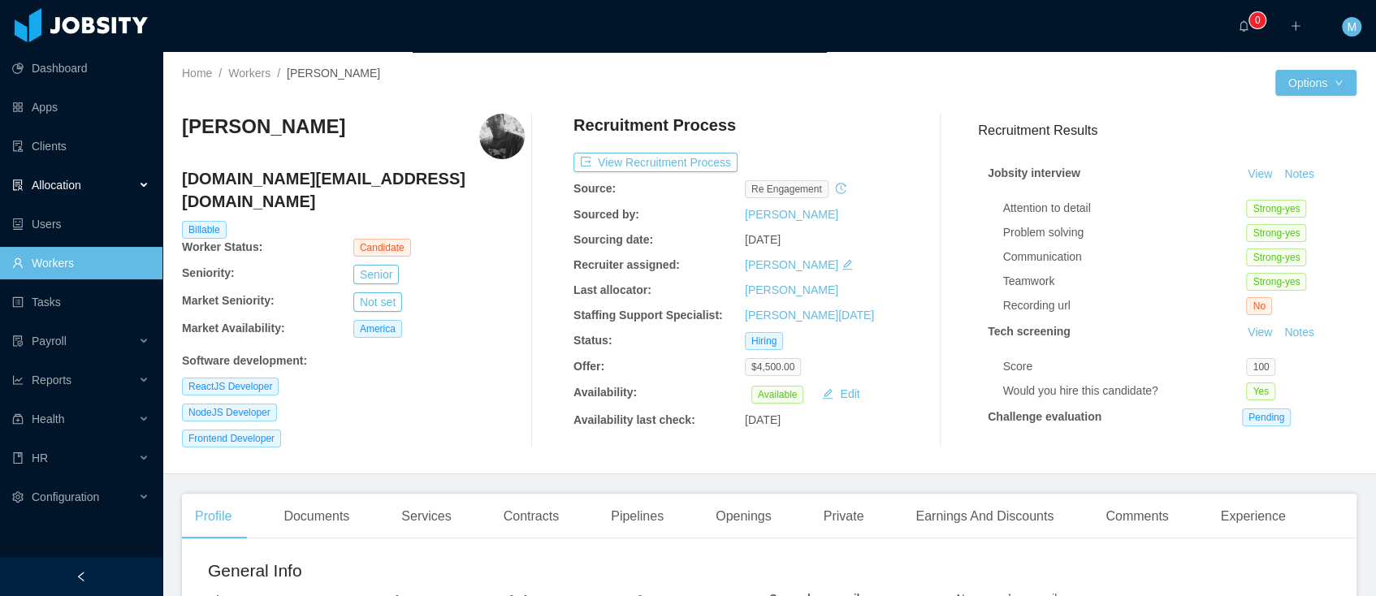
click at [57, 177] on div "Allocation" at bounding box center [81, 185] width 162 height 32
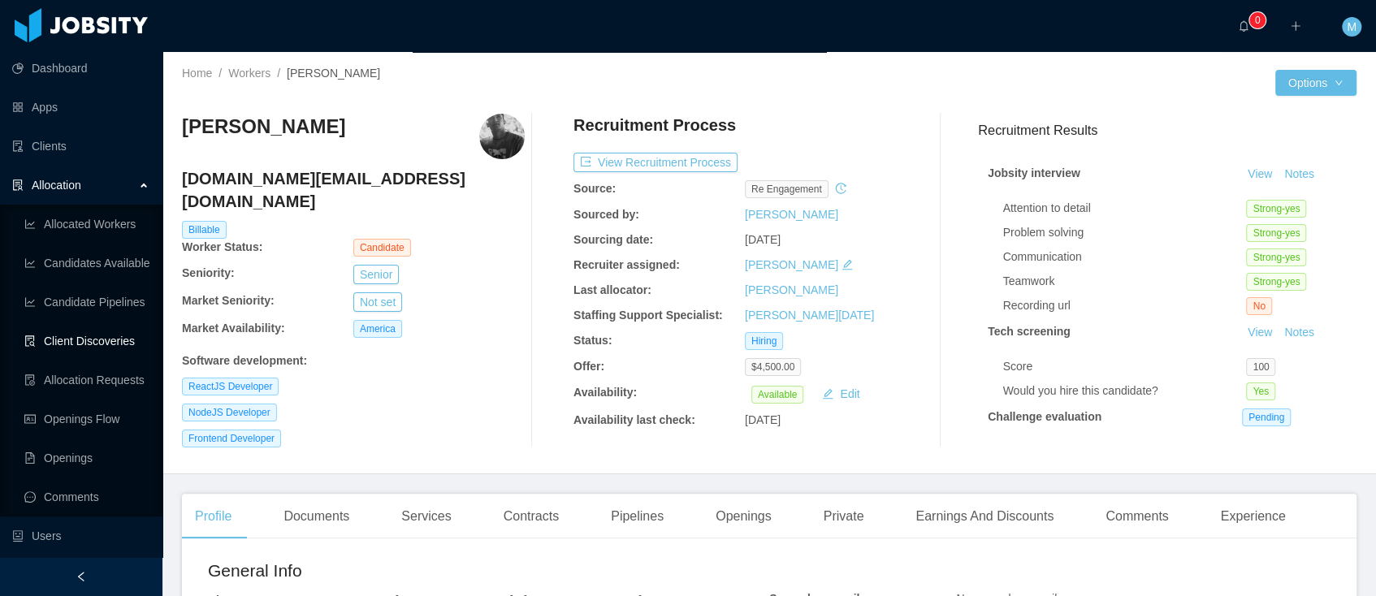
drag, startPoint x: 84, startPoint y: 332, endPoint x: 154, endPoint y: 316, distance: 72.5
click at [84, 332] on link "Client Discoveries" at bounding box center [86, 341] width 125 height 32
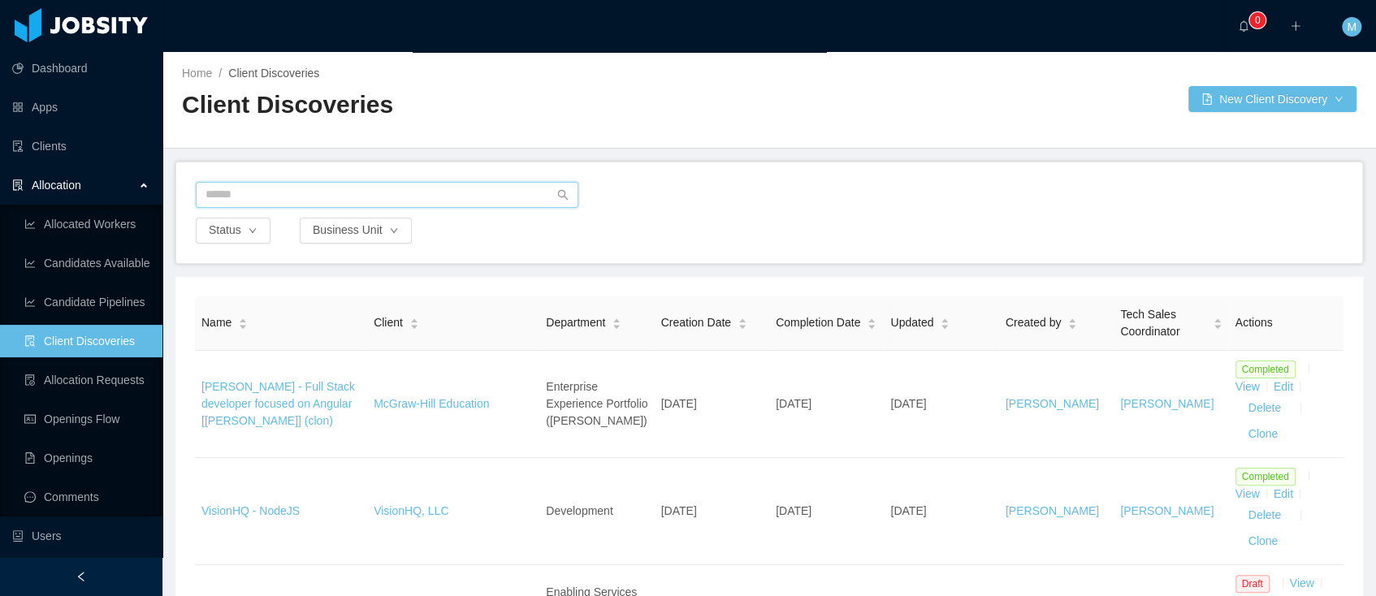
click at [267, 204] on input "text" at bounding box center [387, 195] width 383 height 26
type input "***"
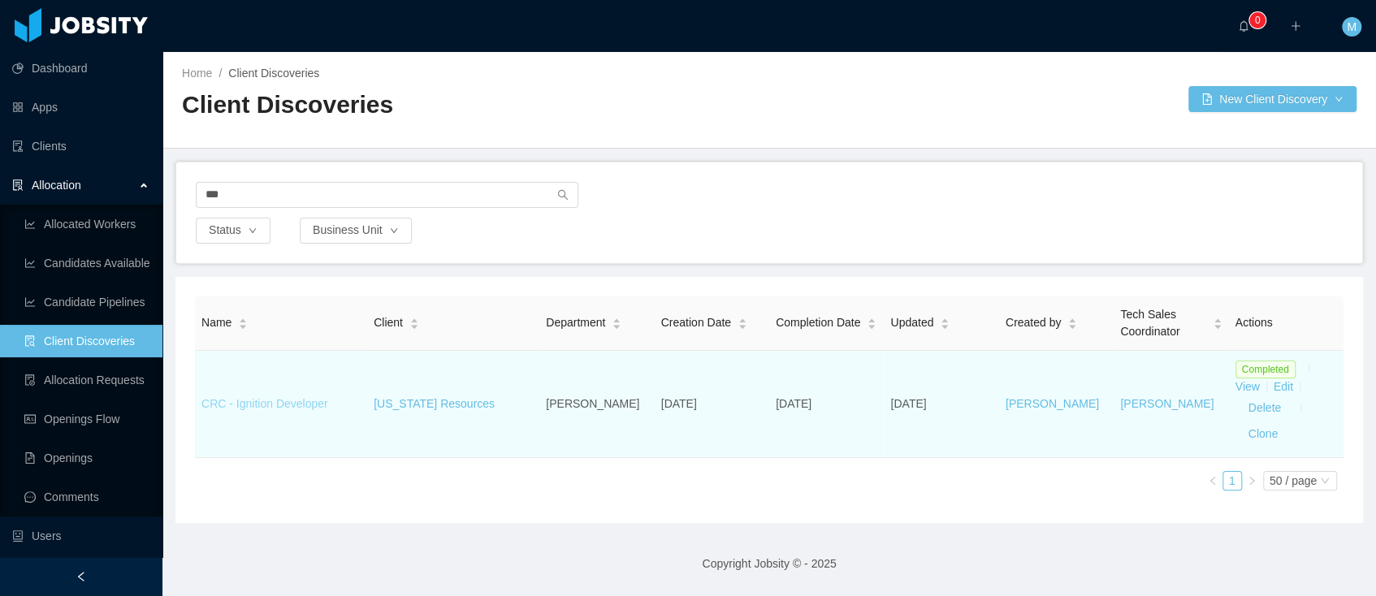
click at [284, 401] on link "CRC - Ignition Developer" at bounding box center [264, 403] width 127 height 13
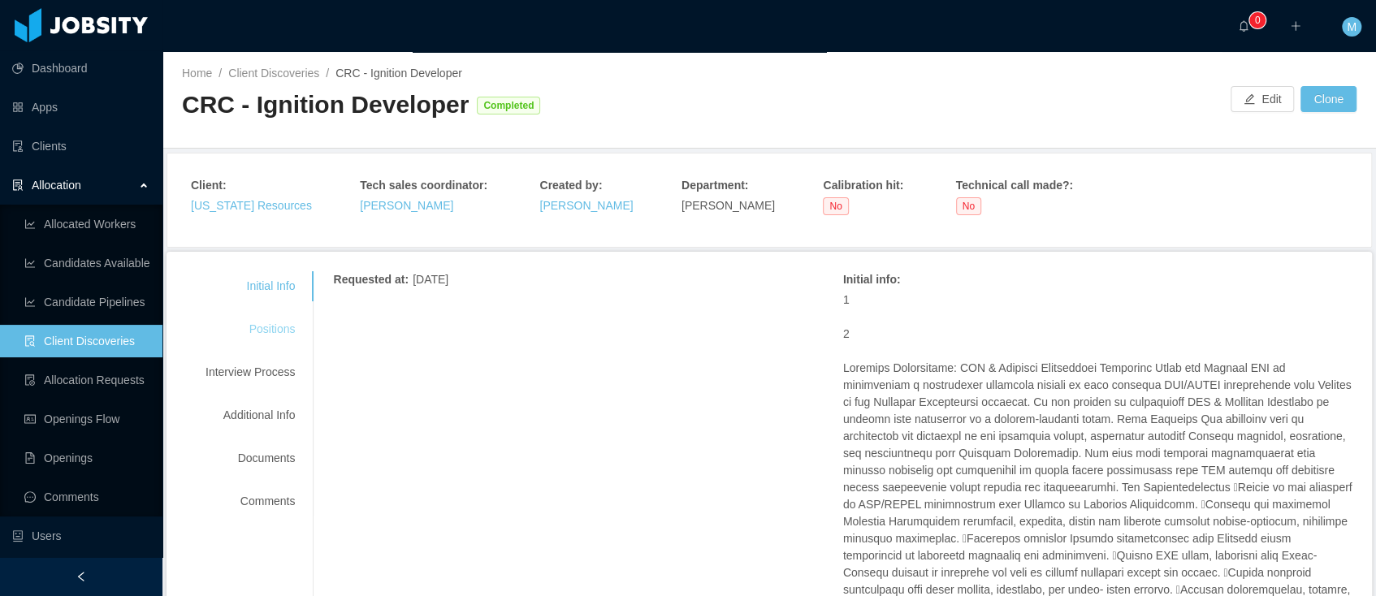
click at [266, 323] on div "Positions" at bounding box center [250, 329] width 128 height 30
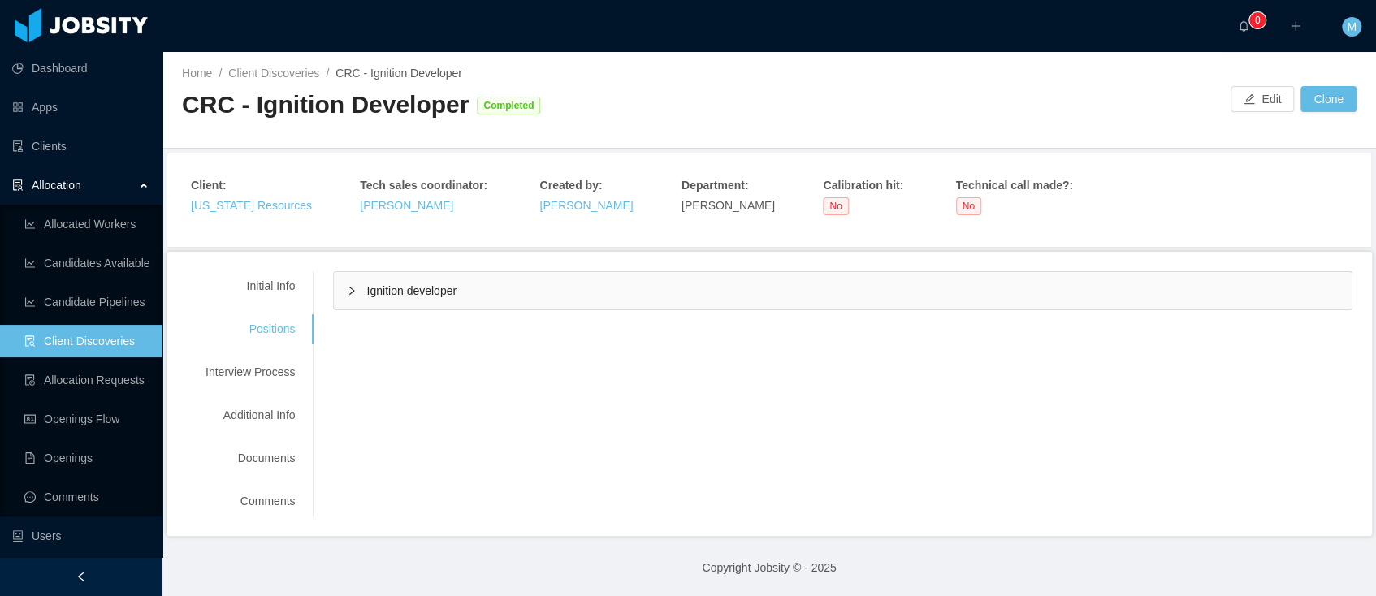
click at [394, 288] on span "Ignition developer" at bounding box center [411, 290] width 90 height 13
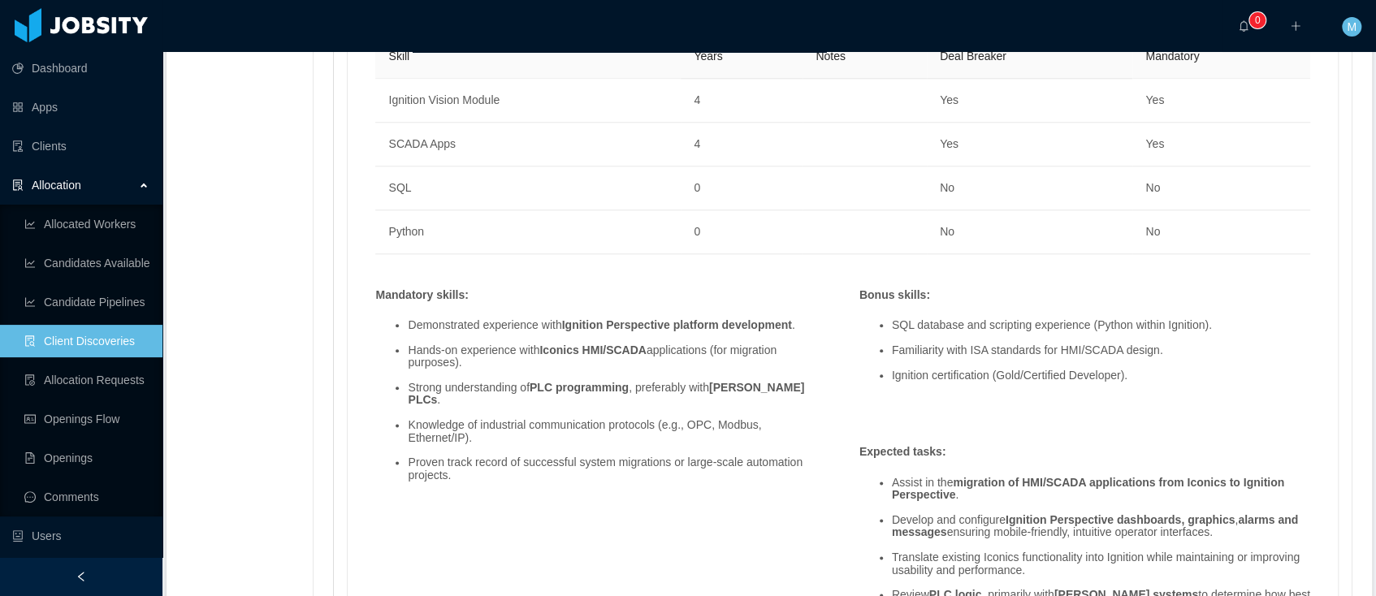
scroll to position [1048, 0]
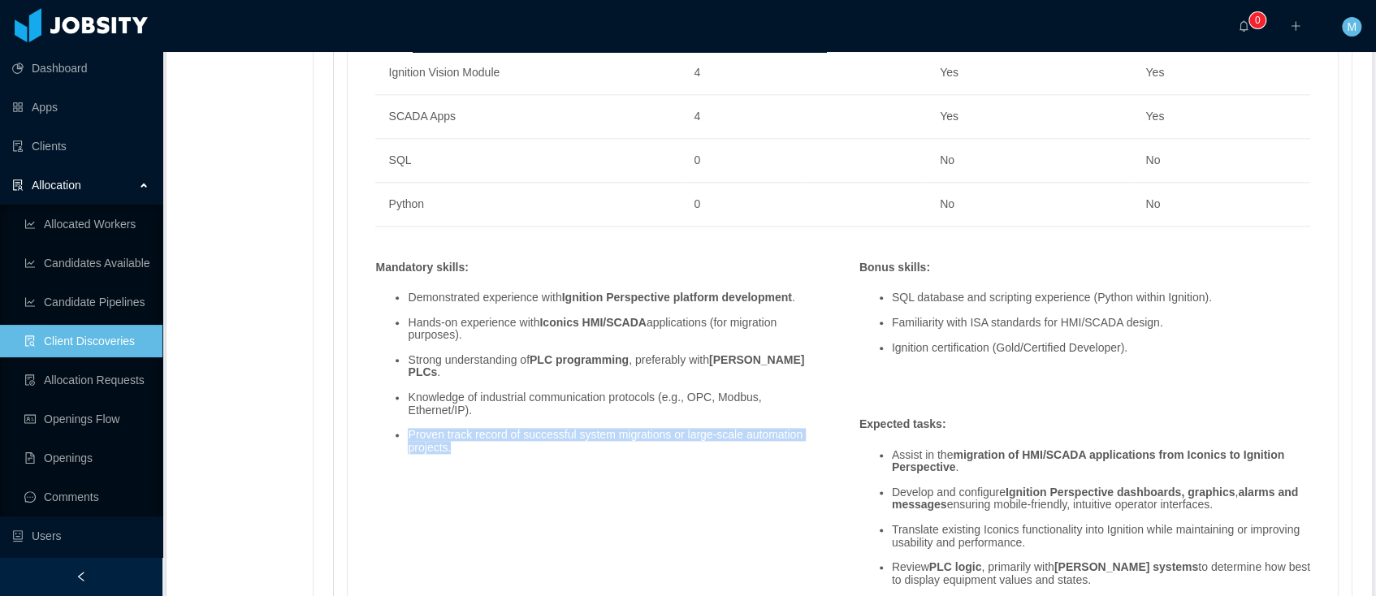
drag, startPoint x: 547, startPoint y: 441, endPoint x: 395, endPoint y: 432, distance: 152.2
click at [395, 432] on ul "Demonstrated experience with Ignition Perspective platform development . Hands-…" at bounding box center [600, 373] width 451 height 188
copy li "Proven track record of successful system migrations or large-scale automation p…"
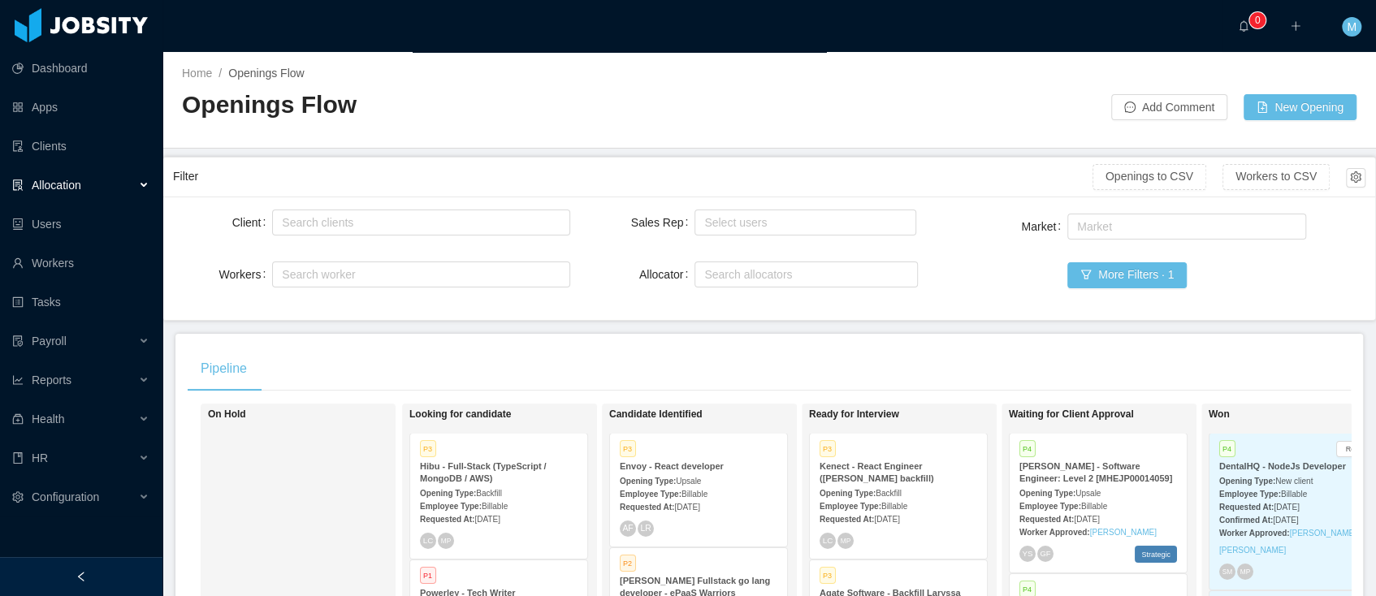
scroll to position [35342, 0]
